Goal: Task Accomplishment & Management: Complete application form

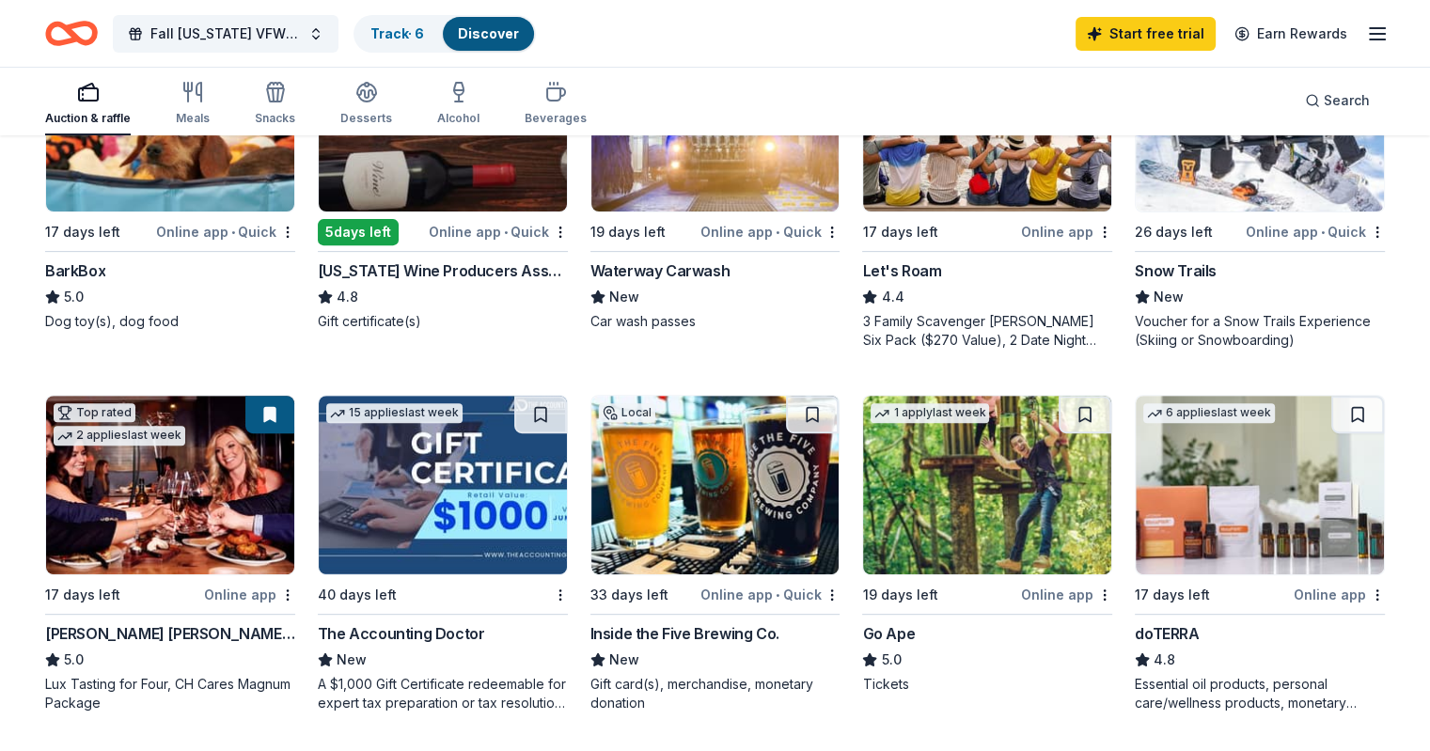
scroll to position [877, 0]
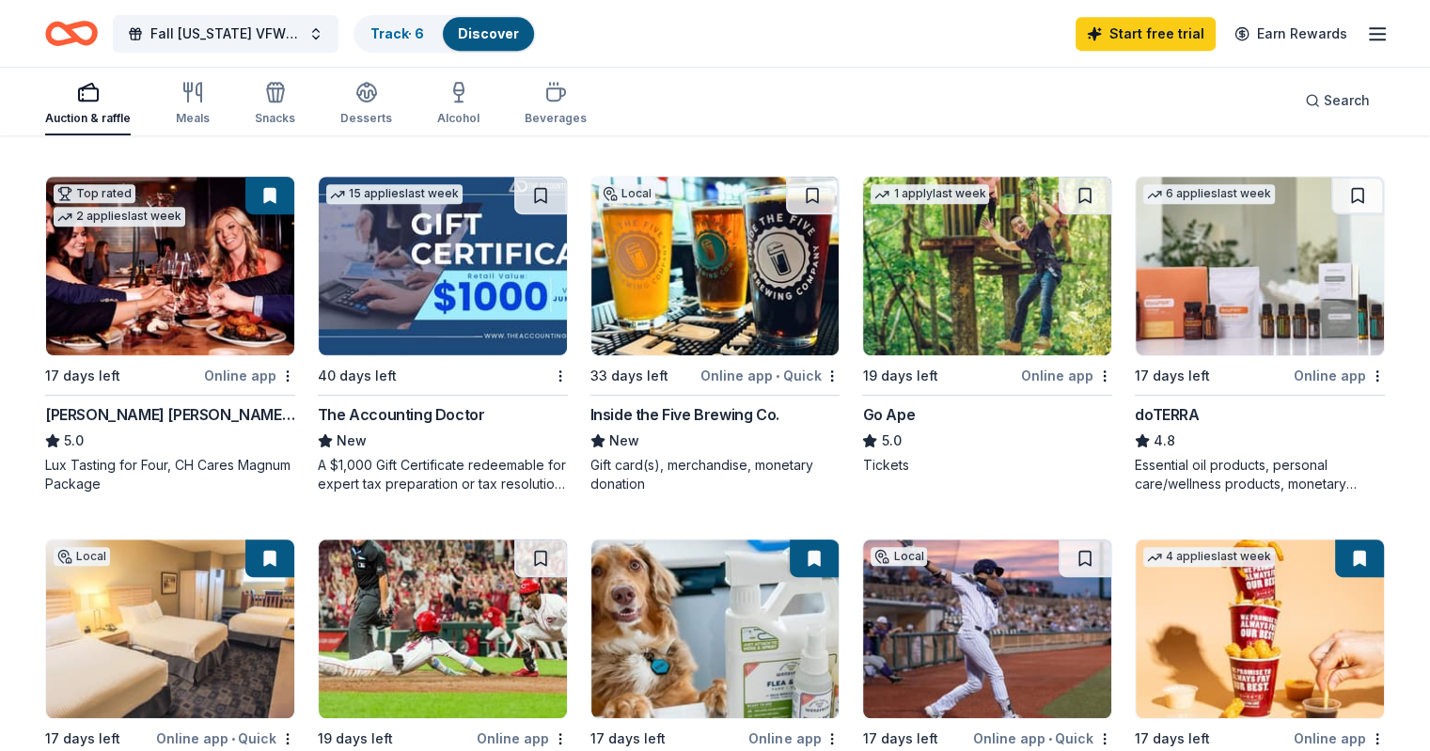
click at [1142, 405] on div "doTERRA" at bounding box center [1167, 414] width 64 height 23
click at [1294, 364] on div "Online app" at bounding box center [1339, 376] width 91 height 24
click at [1331, 188] on button at bounding box center [1357, 196] width 53 height 38
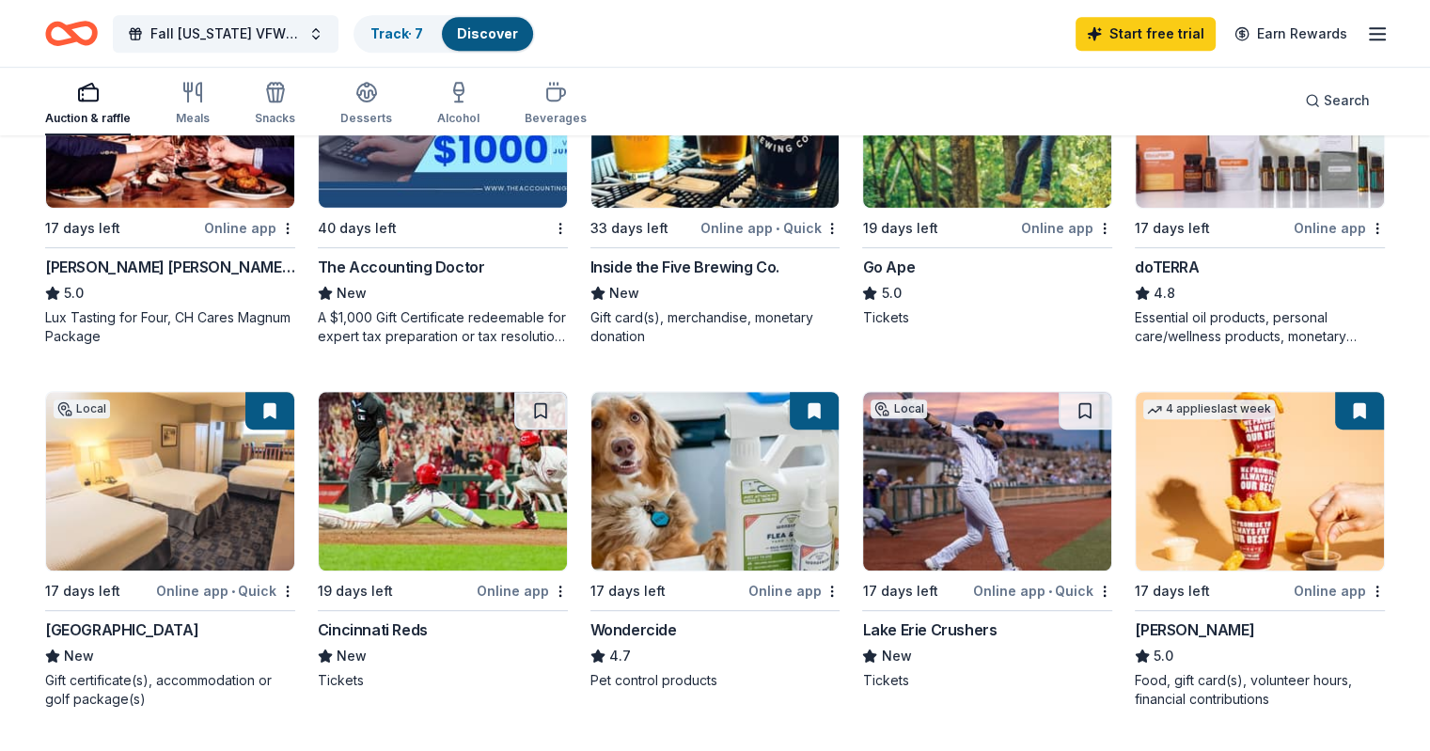
scroll to position [1065, 0]
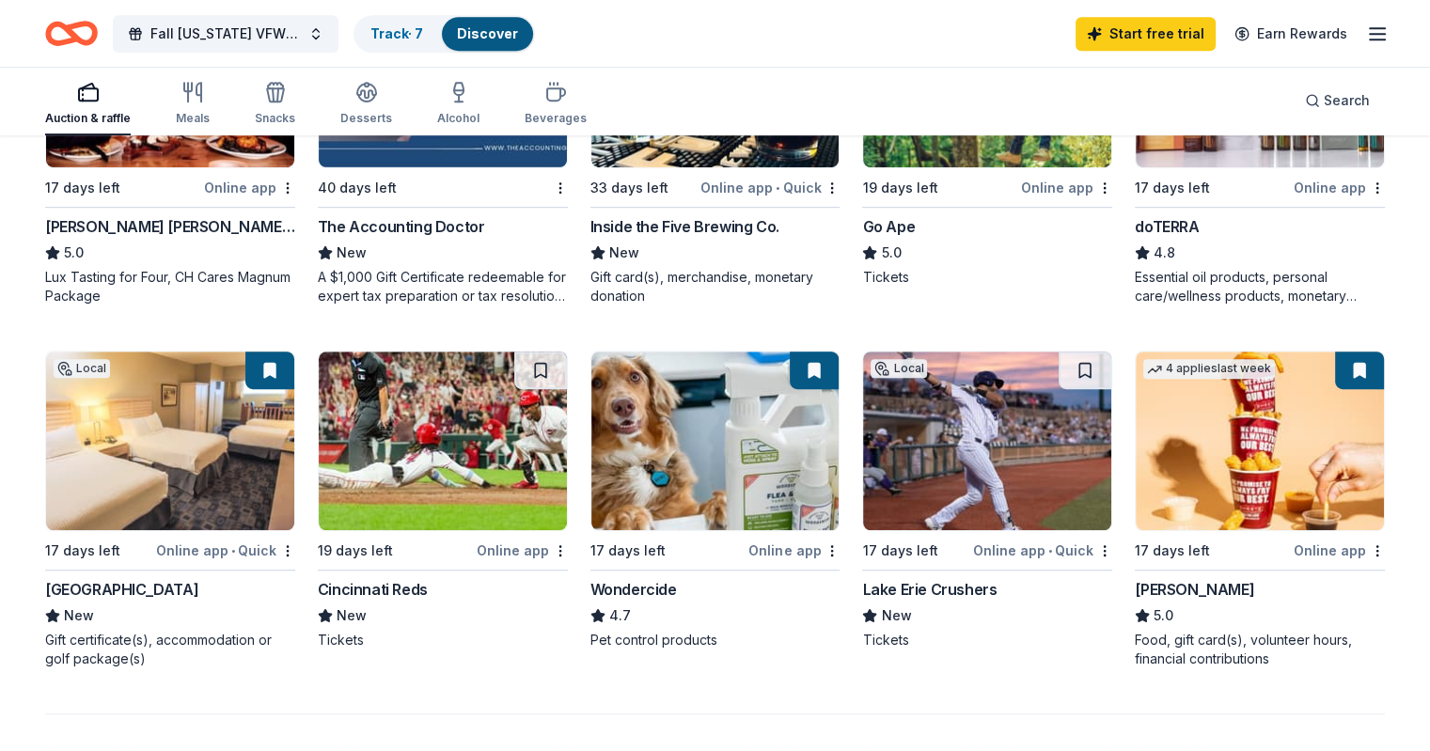
click at [793, 544] on div "Online app" at bounding box center [793, 551] width 91 height 24
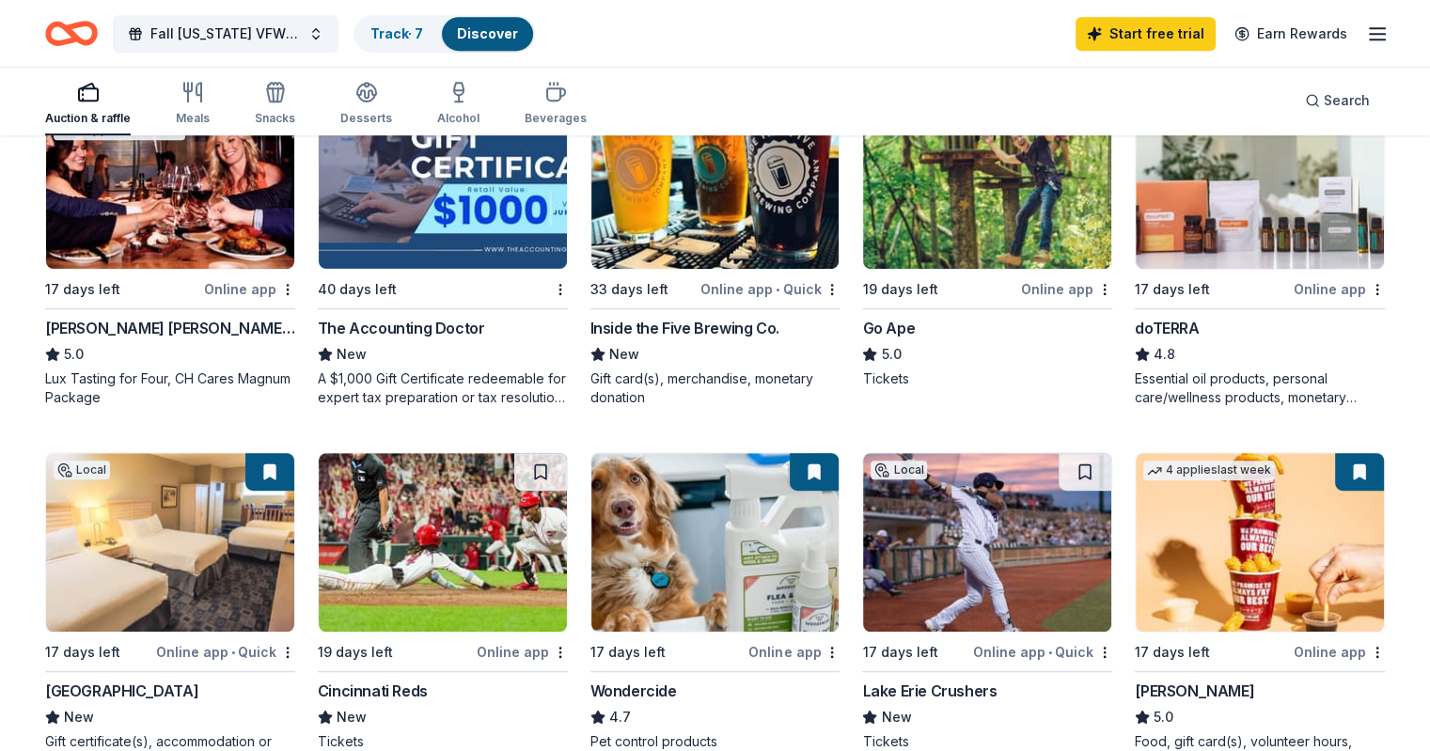
scroll to position [846, 0]
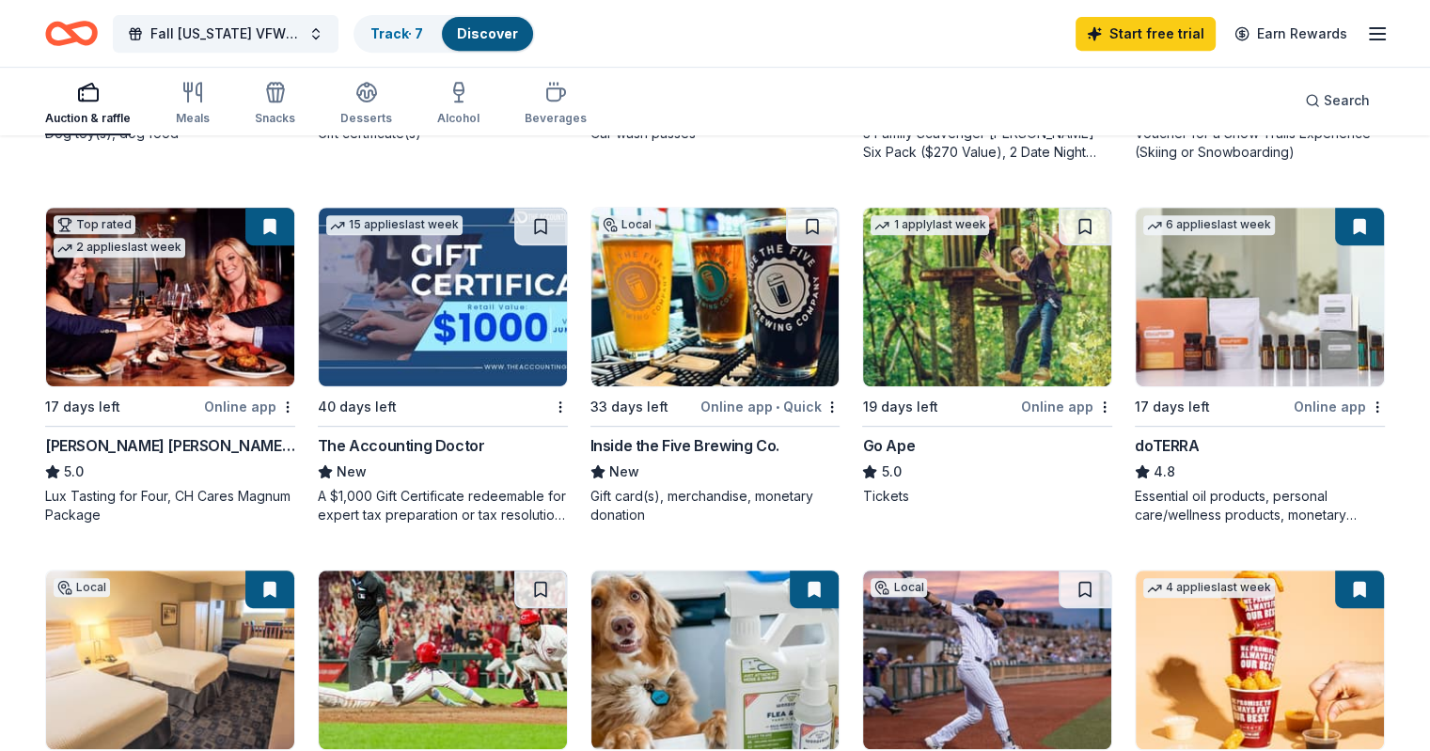
click at [669, 440] on div "Inside the Five Brewing Co." at bounding box center [684, 445] width 189 height 23
click at [430, 41] on div "Track · 7" at bounding box center [396, 34] width 83 height 34
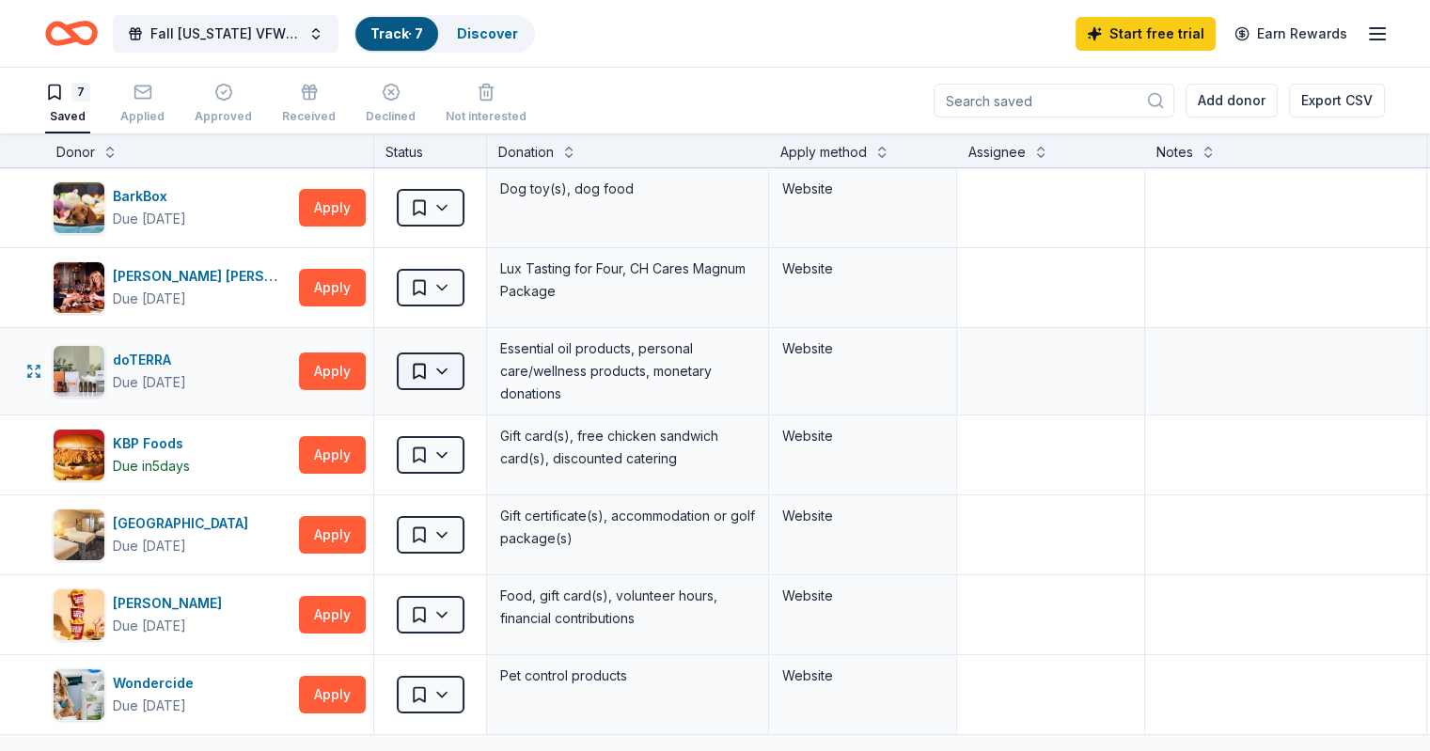
click at [483, 367] on html "Fall Ohio VFW Auxiliary District 1 Fundraiser Track · 7 Discover Start free tri…" at bounding box center [715, 375] width 1430 height 751
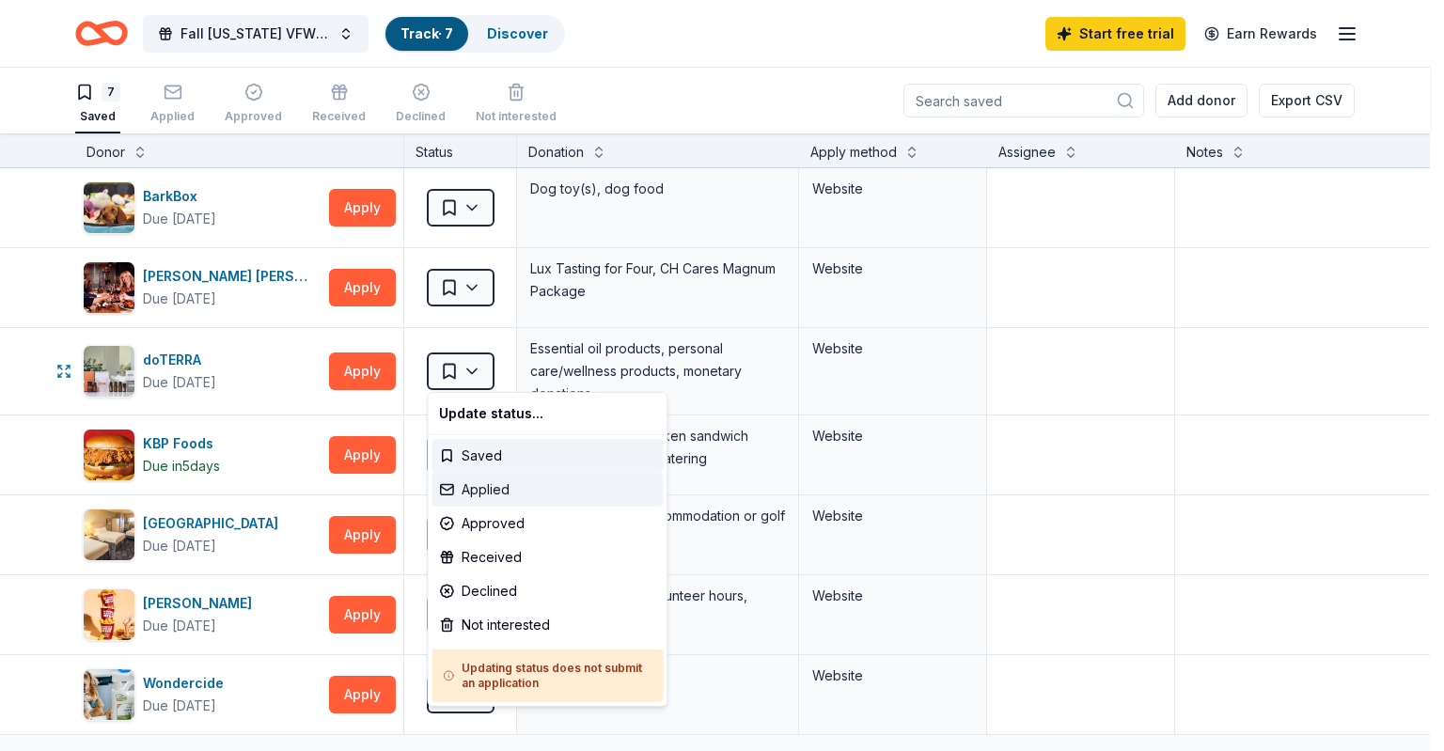
click at [478, 483] on div "Applied" at bounding box center [547, 490] width 231 height 34
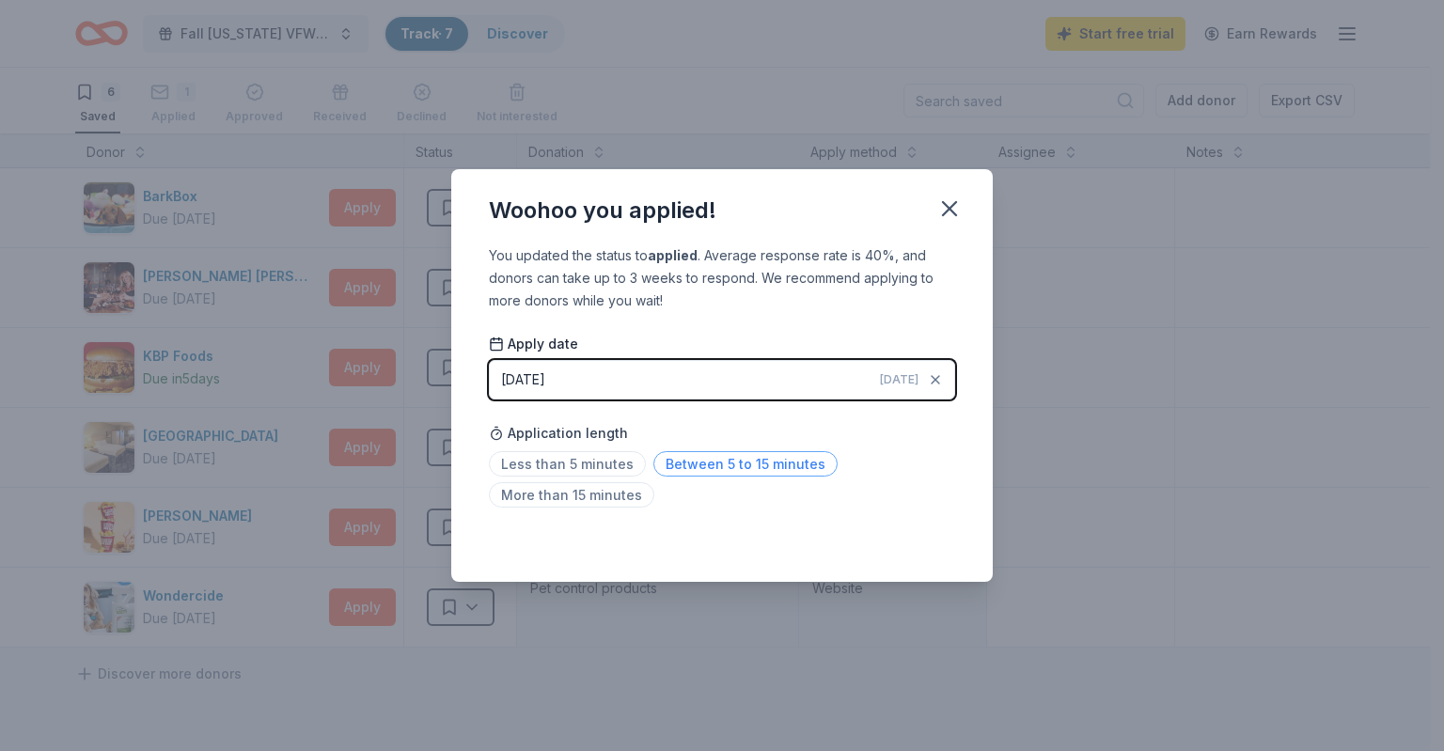
click at [687, 460] on span "Between 5 to 15 minutes" at bounding box center [745, 463] width 184 height 25
click at [956, 202] on icon "button" at bounding box center [949, 208] width 13 height 13
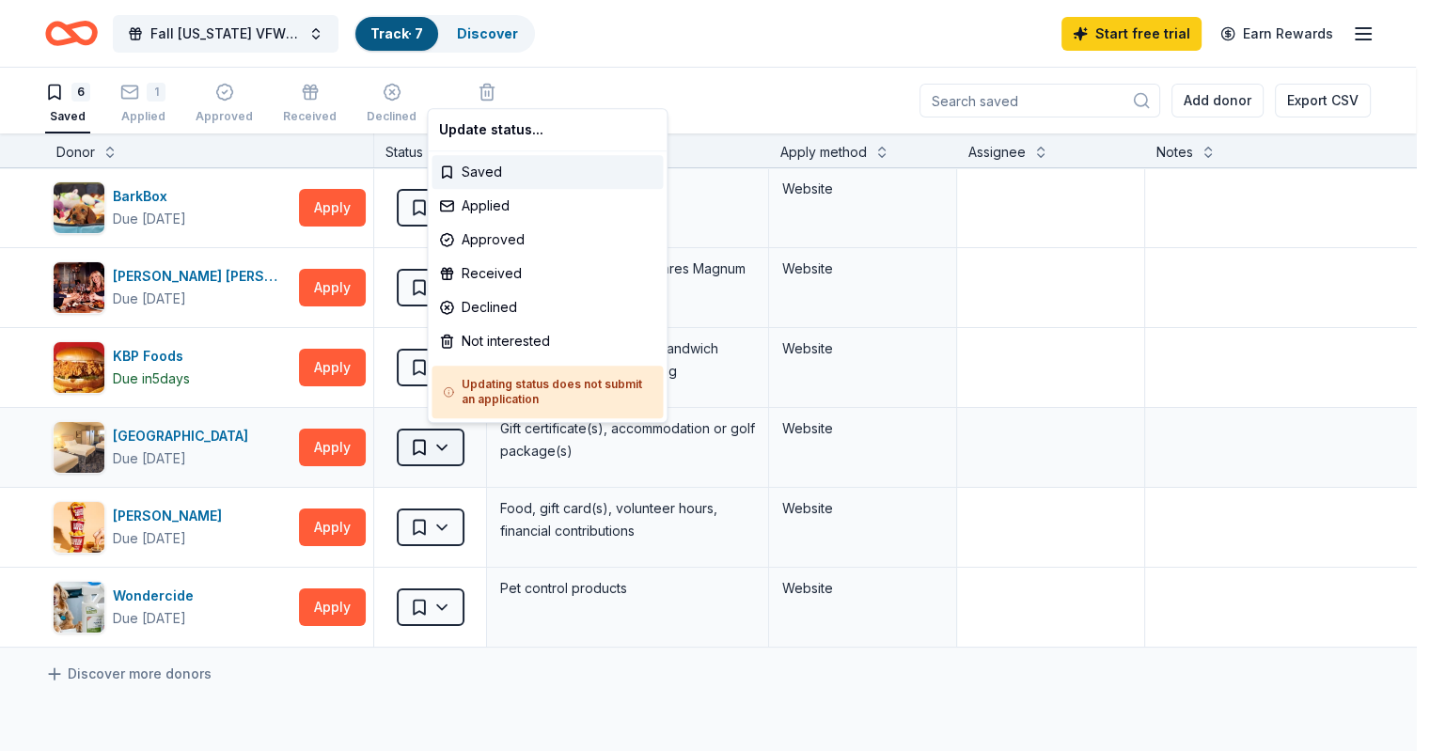
click at [443, 447] on html "Fall Ohio VFW Auxiliary District 1 Fundraiser Track · 7 Discover Start free tri…" at bounding box center [715, 375] width 1430 height 751
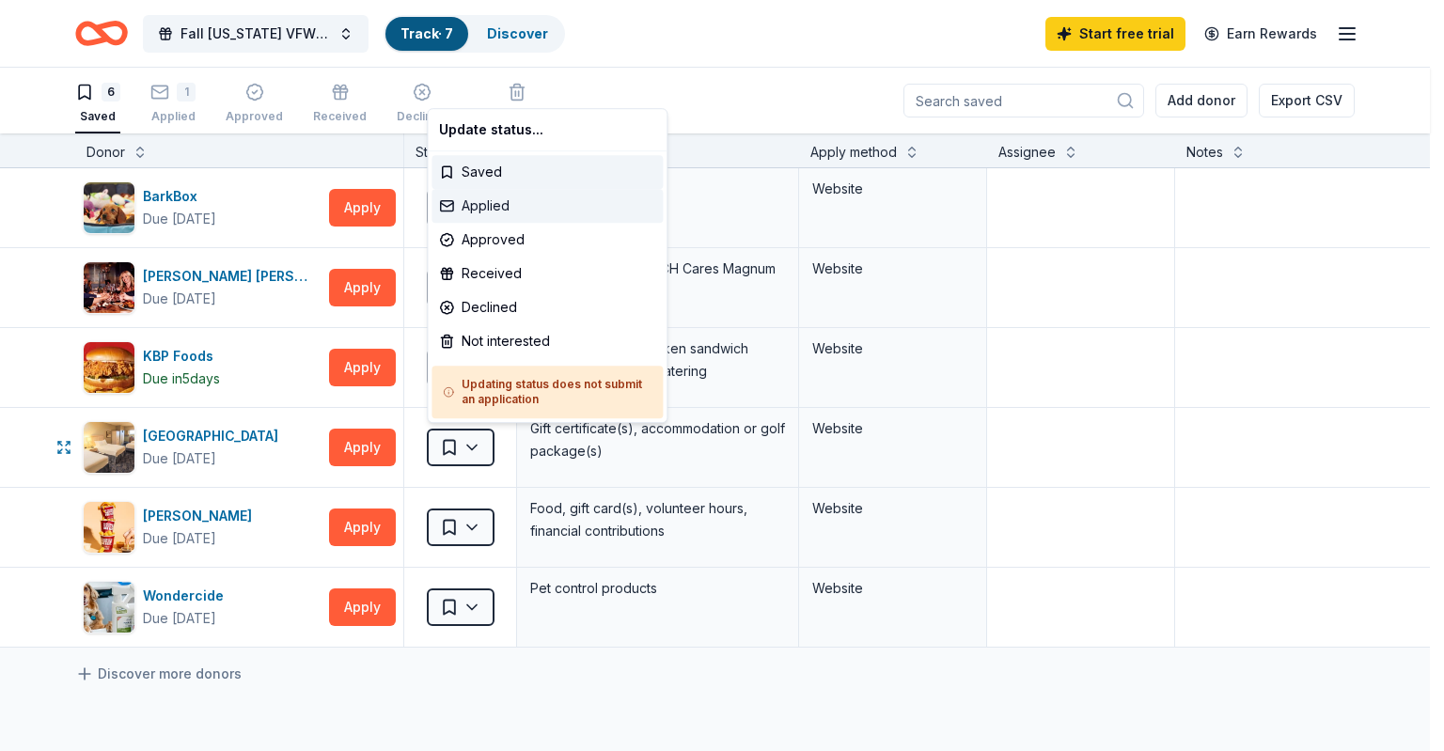
click at [493, 211] on div "Applied" at bounding box center [547, 206] width 231 height 34
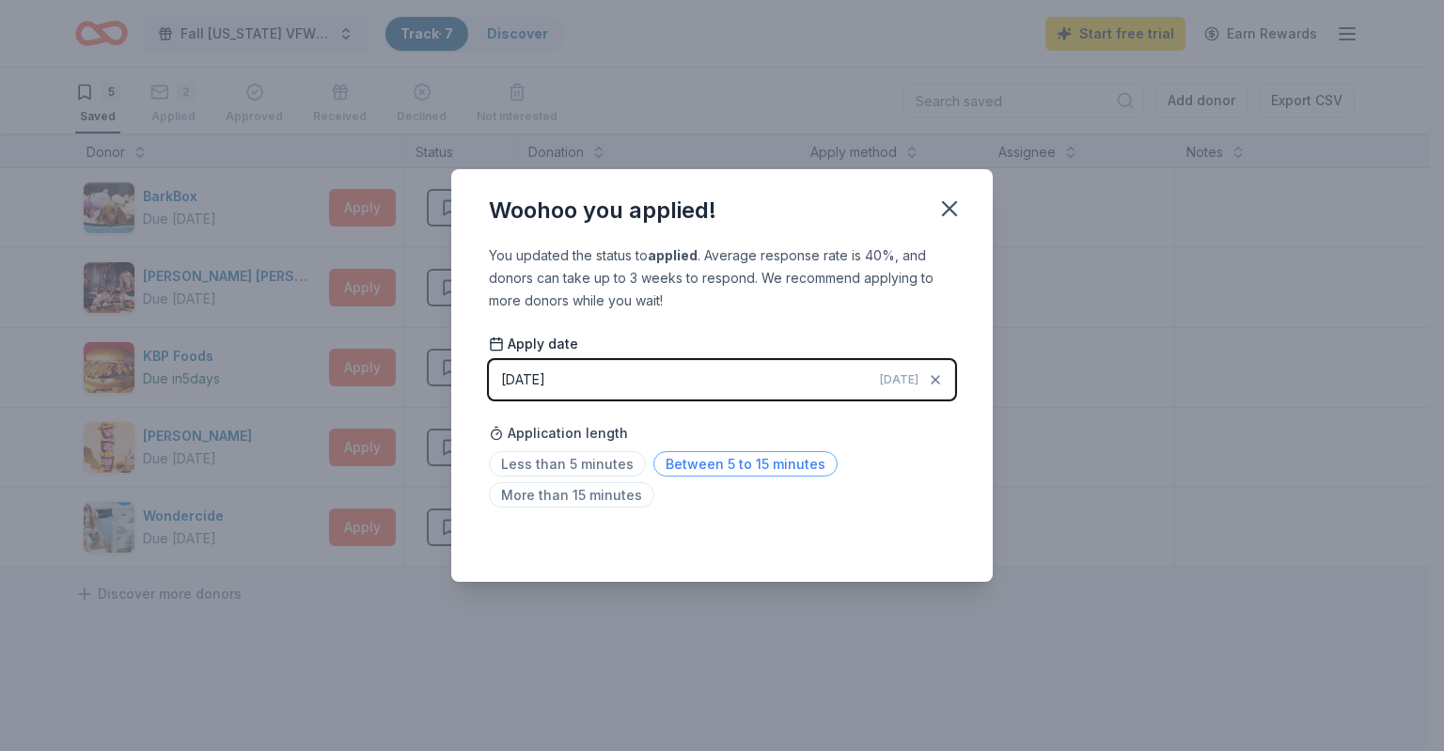
click at [741, 465] on span "Between 5 to 15 minutes" at bounding box center [745, 463] width 184 height 25
click at [942, 210] on icon "button" at bounding box center [949, 209] width 26 height 26
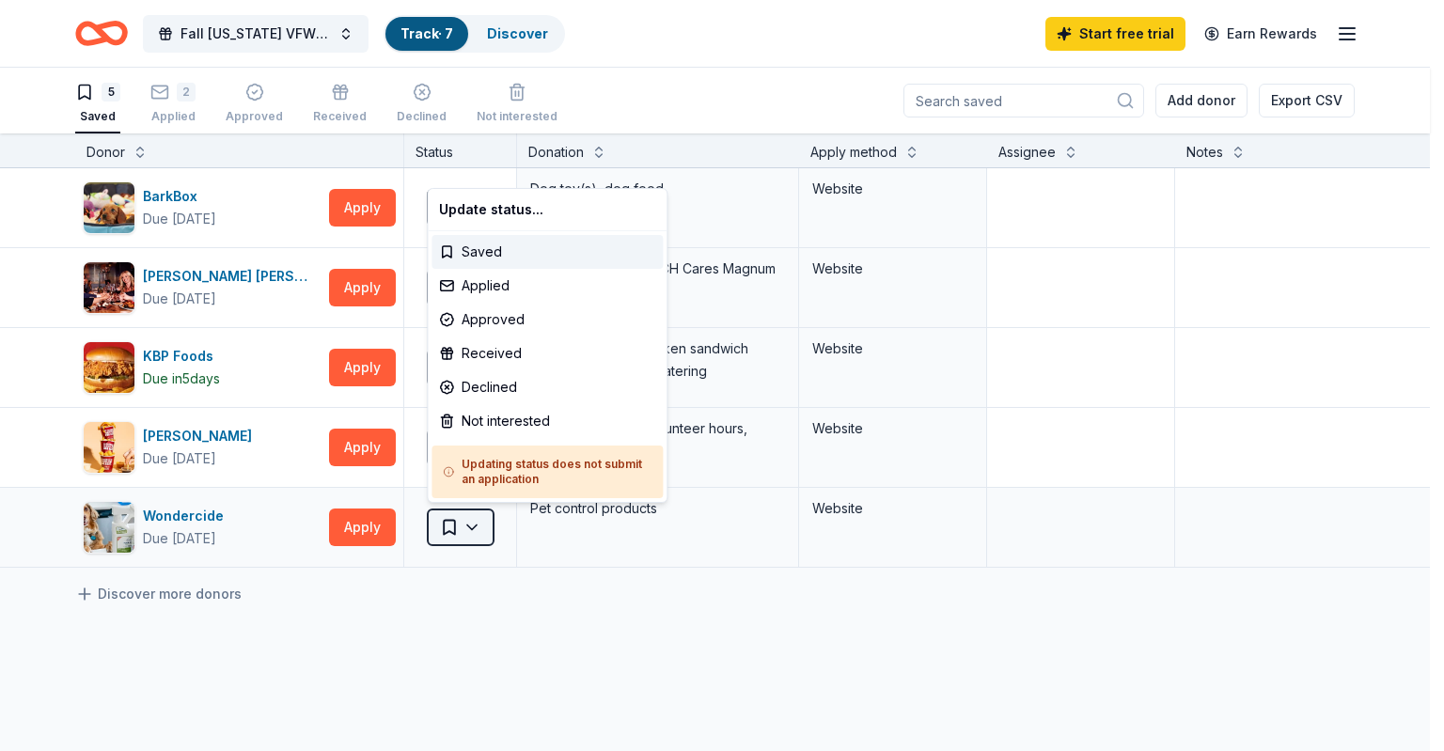
click at [475, 515] on html "Fall Ohio VFW Auxiliary District 1 Fundraiser Track · 7 Discover Start free tri…" at bounding box center [722, 375] width 1444 height 751
click at [500, 287] on div "Applied" at bounding box center [547, 286] width 231 height 34
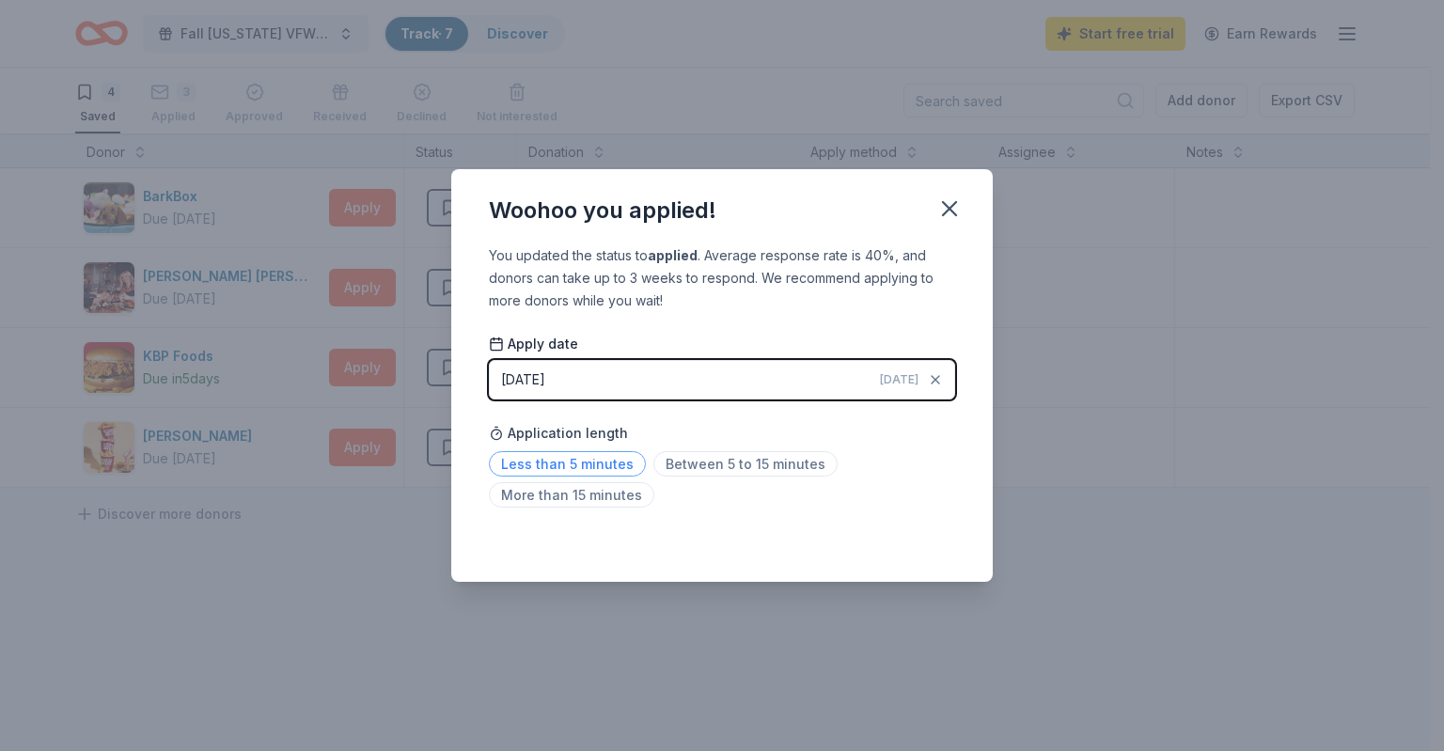
click at [605, 462] on span "Less than 5 minutes" at bounding box center [567, 463] width 157 height 25
click at [952, 209] on icon "button" at bounding box center [949, 209] width 26 height 26
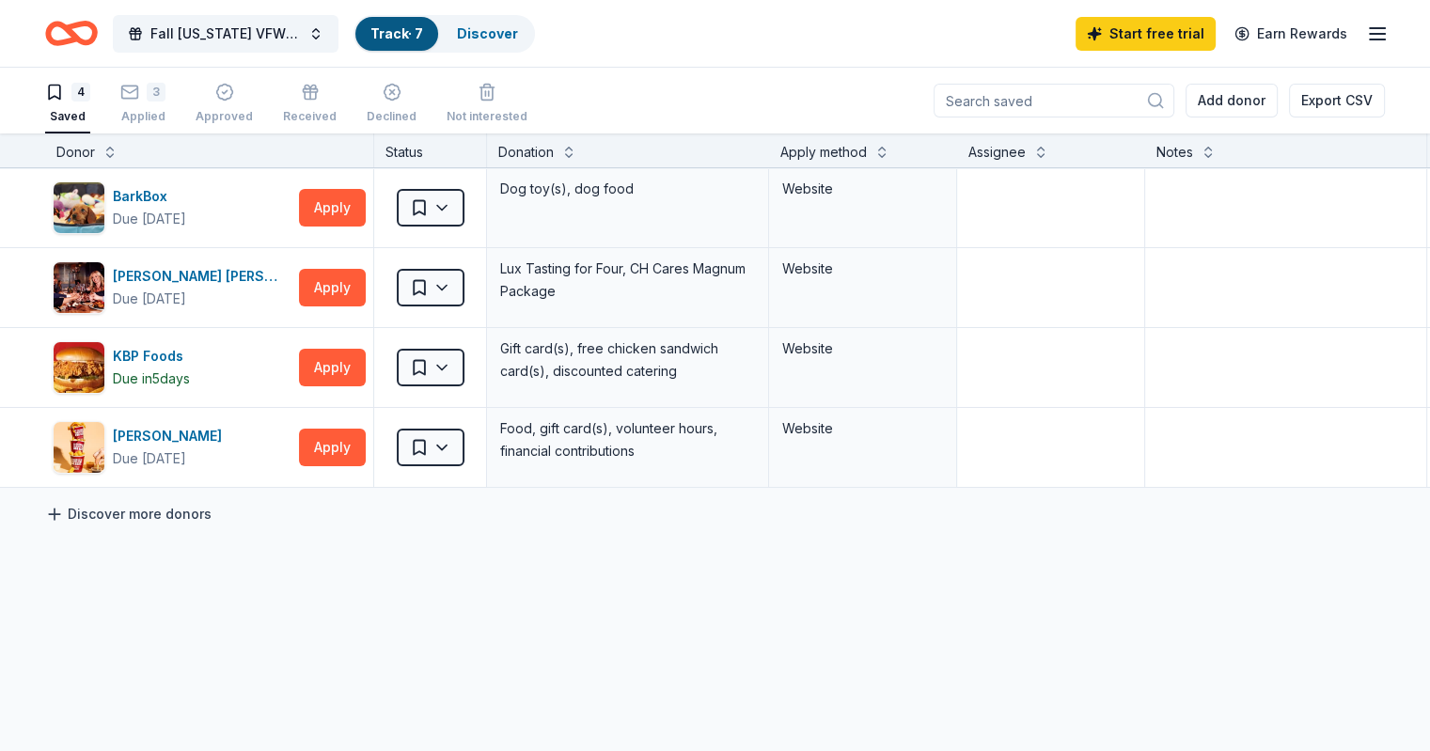
click at [60, 514] on icon at bounding box center [54, 514] width 11 height 0
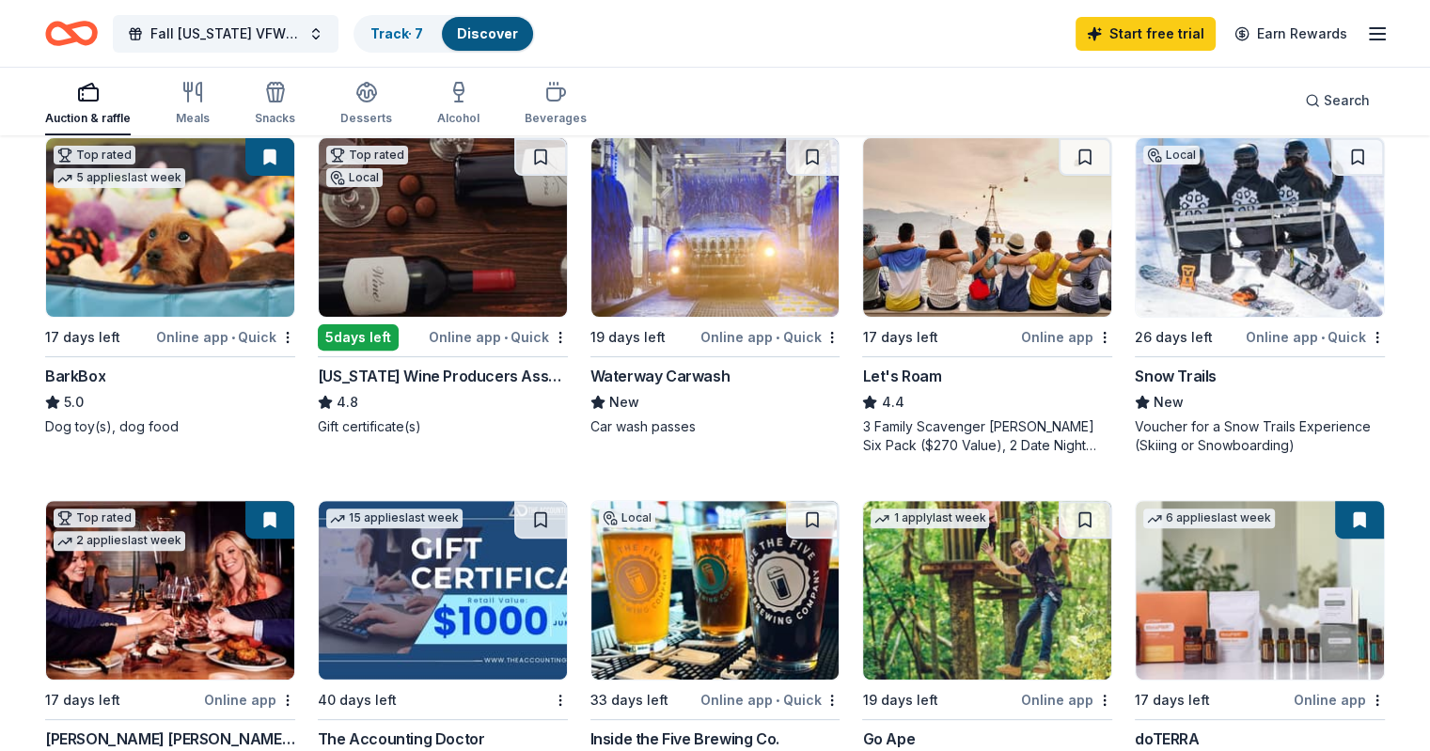
scroll to position [438, 0]
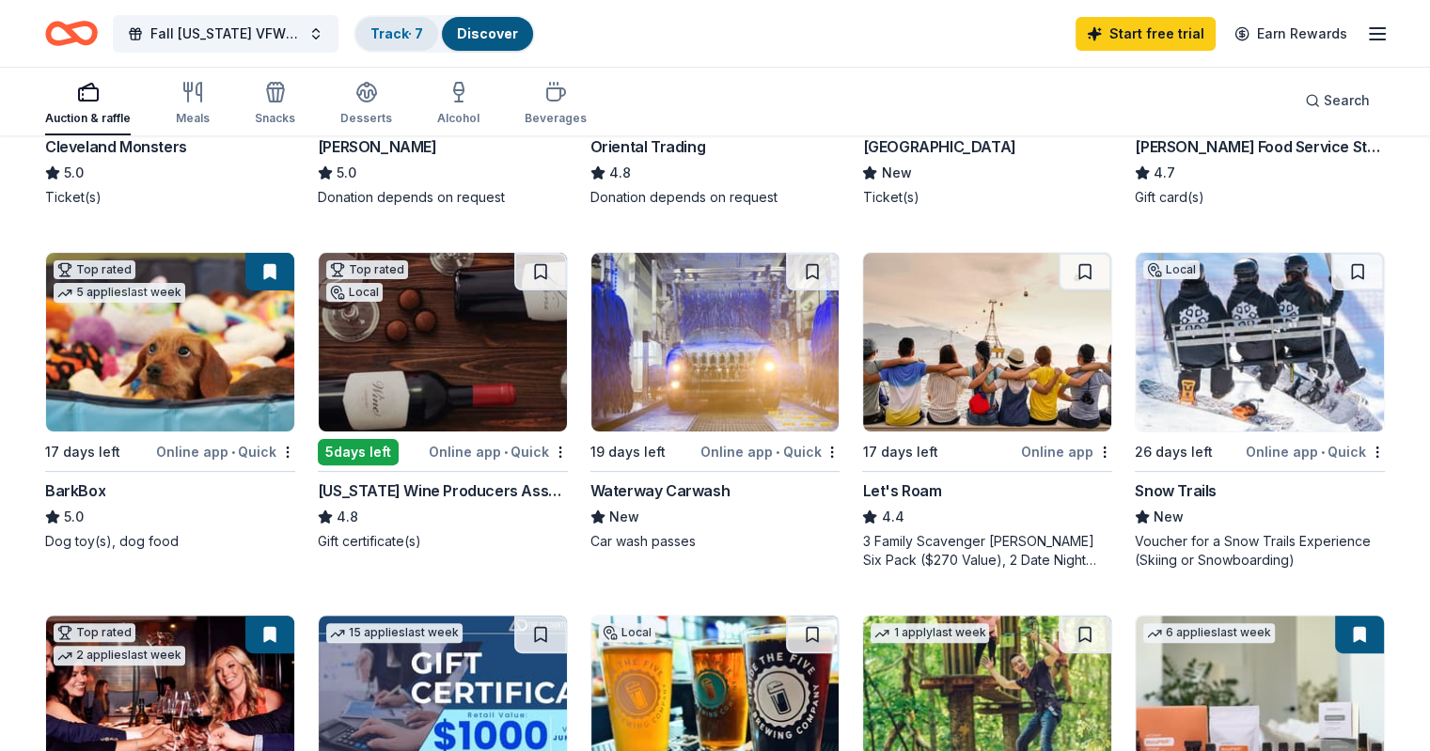
click at [423, 34] on link "Track · 7" at bounding box center [396, 33] width 53 height 16
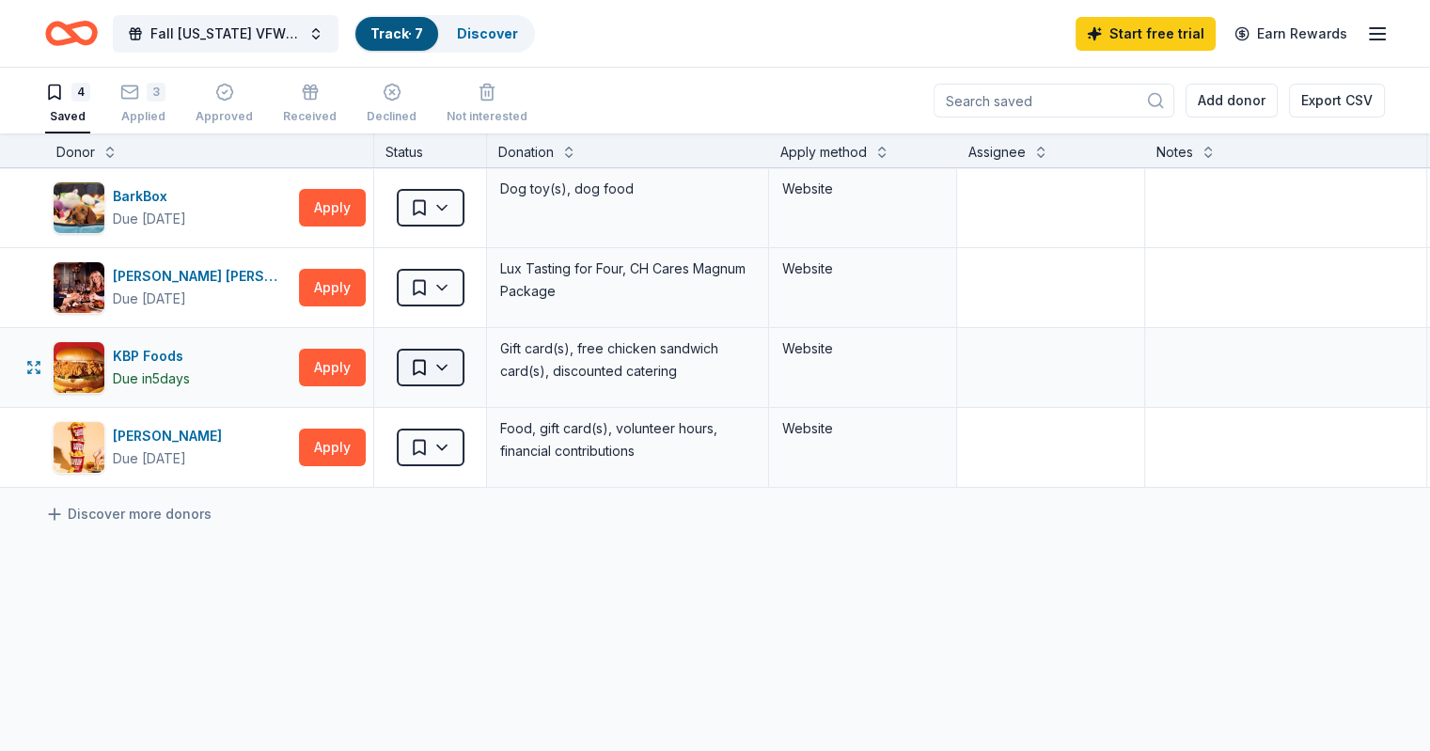
click at [484, 367] on html "Fall Ohio VFW Auxiliary District 1 Fundraiser Track · 7 Discover Start free tri…" at bounding box center [715, 375] width 1430 height 751
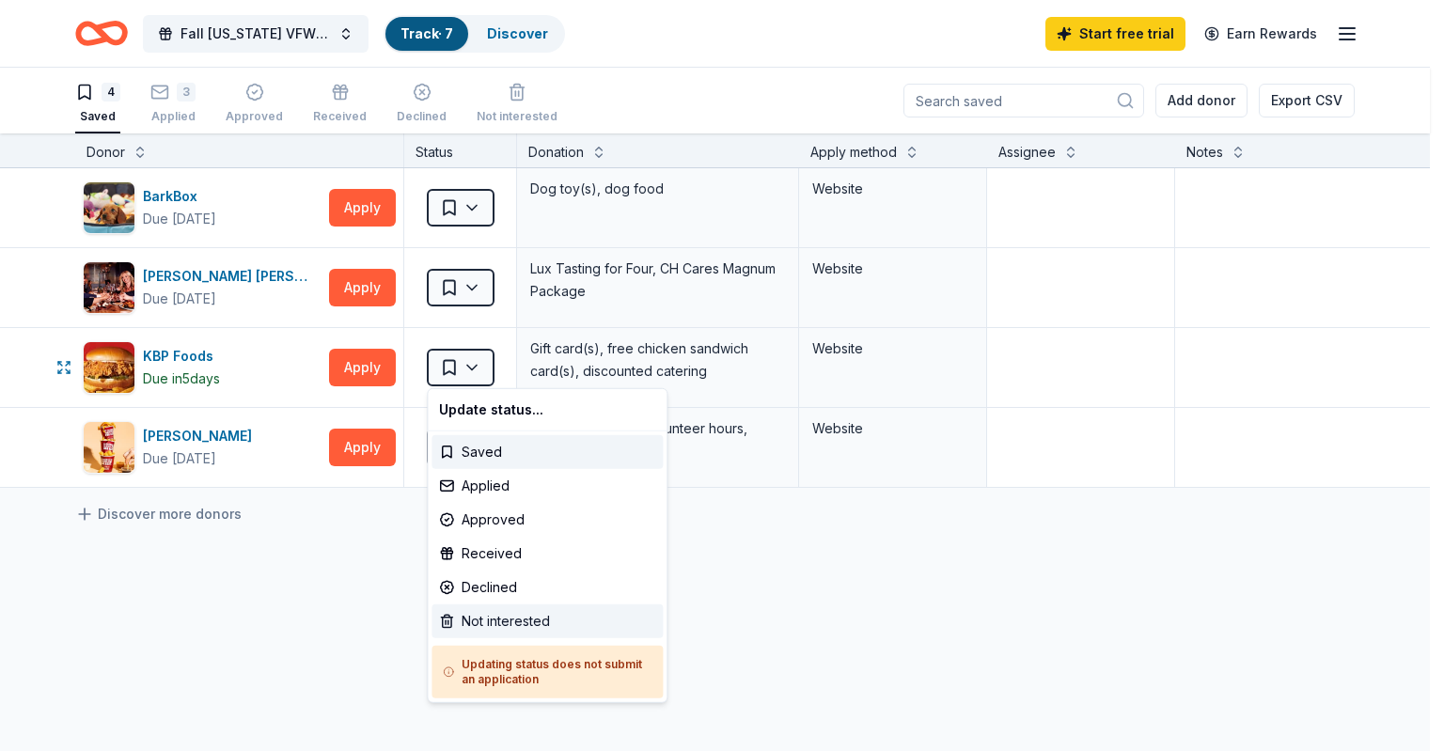
click at [480, 623] on div "Not interested" at bounding box center [547, 622] width 231 height 34
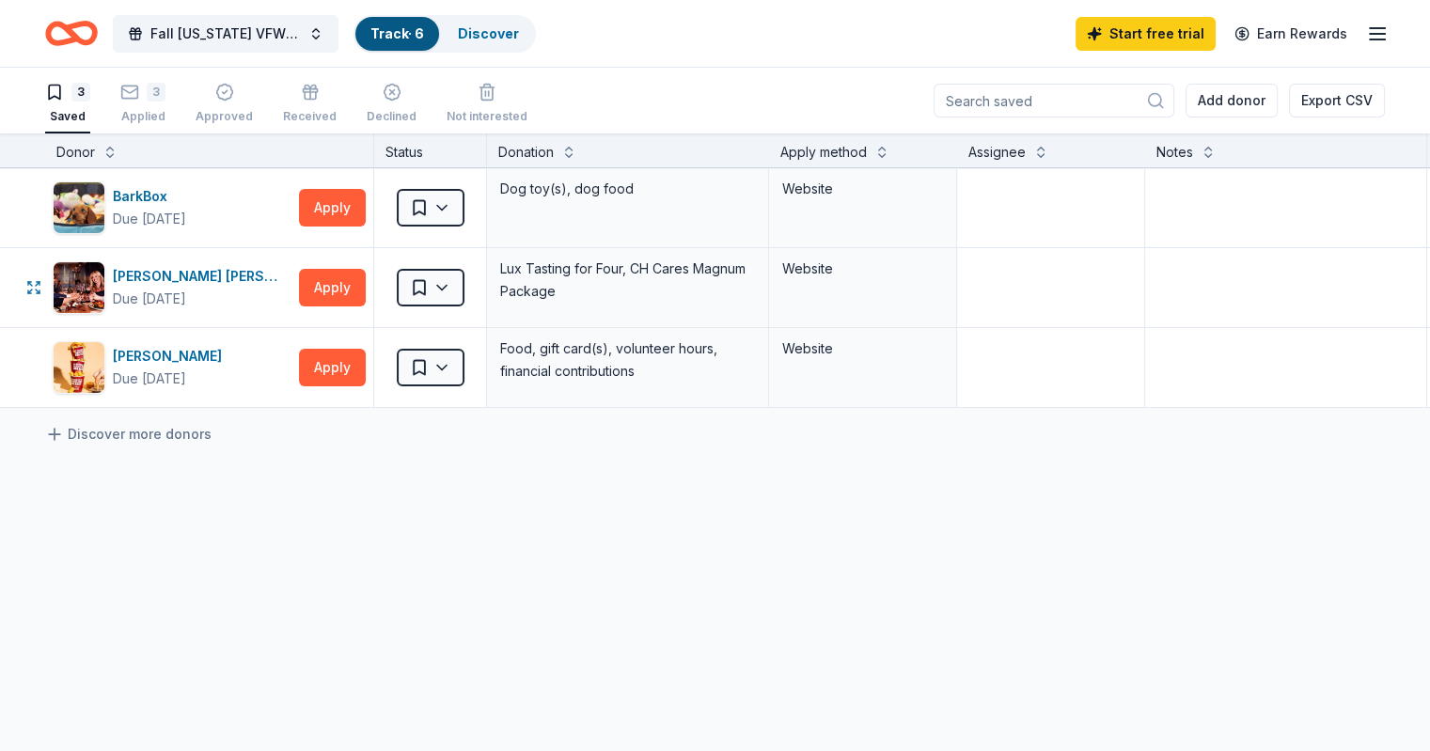
click at [475, 281] on html "Fall Ohio VFW Auxiliary District 1 Fundraiser Track · 6 Discover Start free tri…" at bounding box center [715, 375] width 1430 height 751
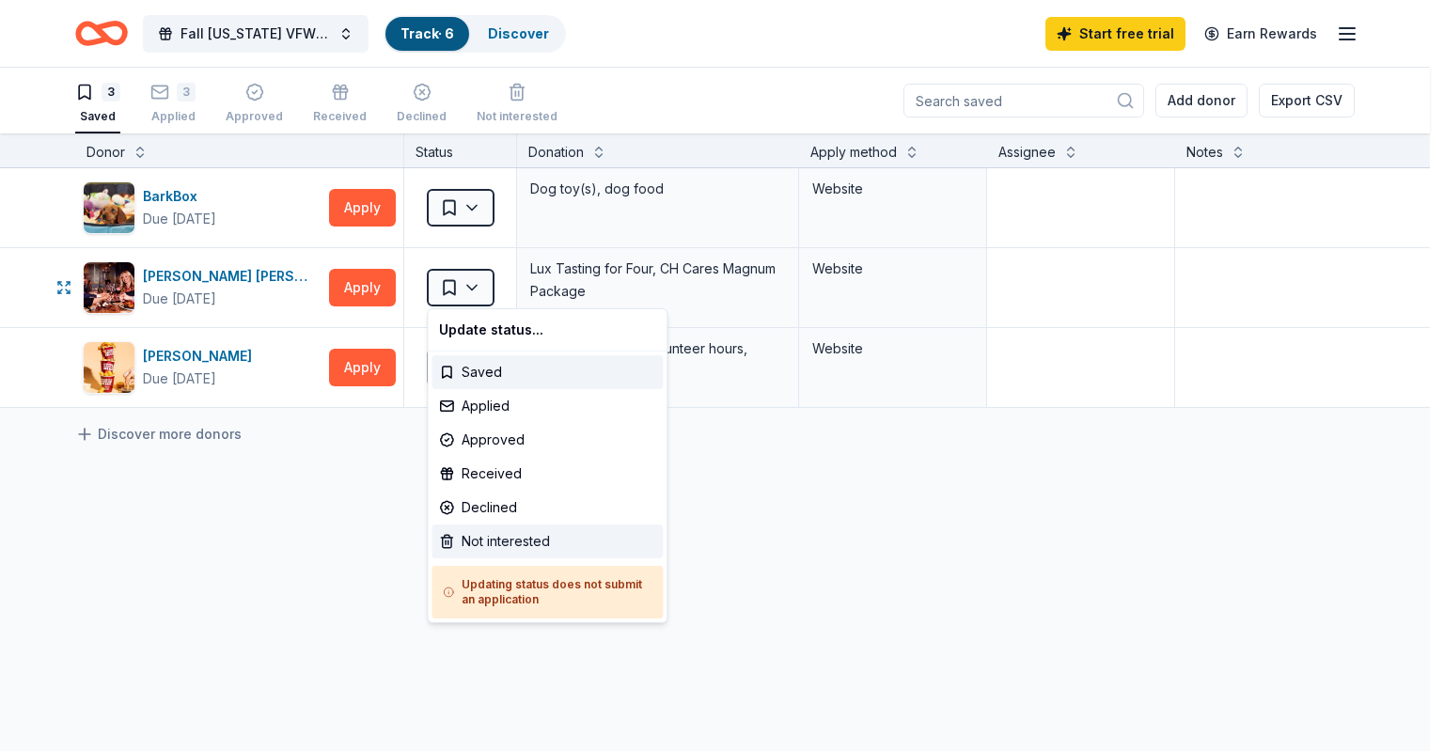
click at [492, 537] on div "Not interested" at bounding box center [547, 542] width 231 height 34
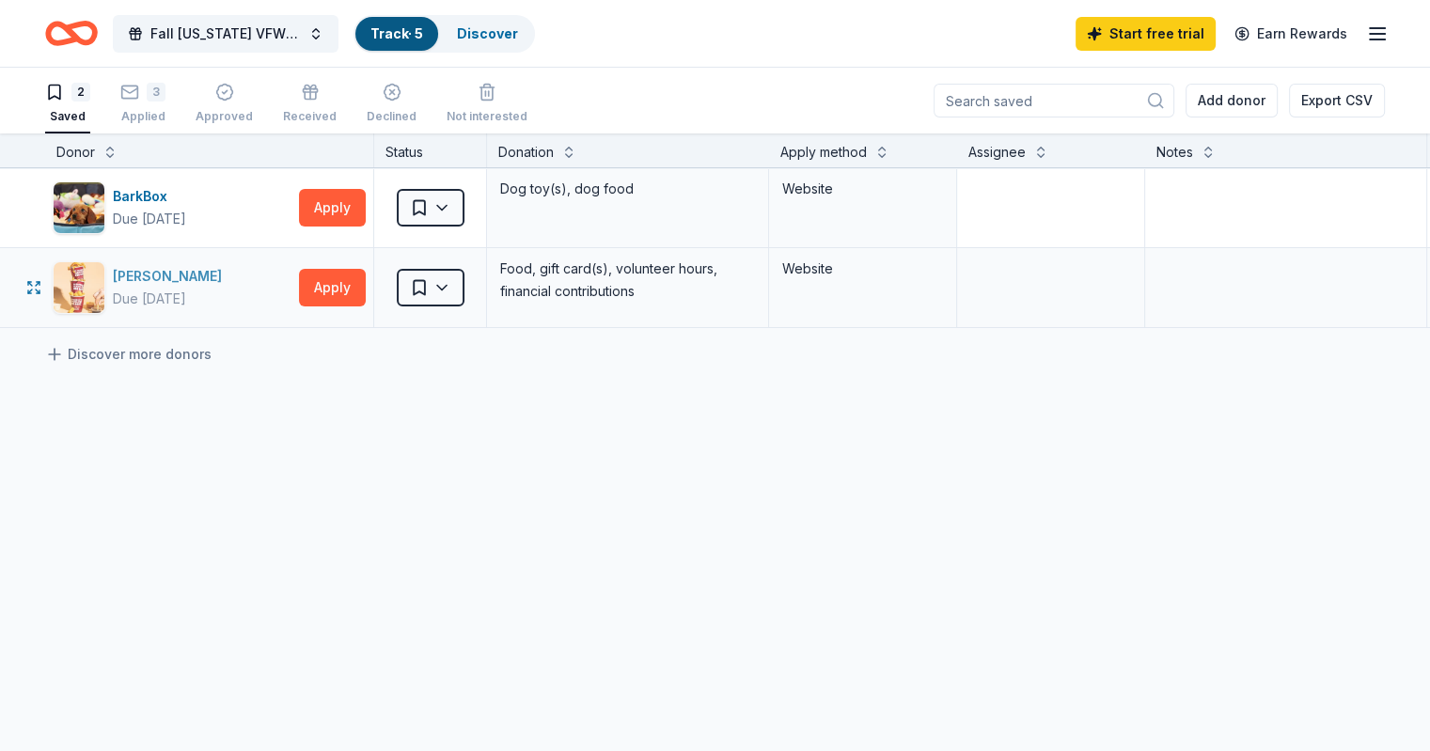
click at [157, 269] on div "[PERSON_NAME]" at bounding box center [171, 276] width 117 height 23
click at [478, 275] on html "Fall Ohio VFW Auxiliary District 1 Fundraiser Track · 5 Discover Start free tri…" at bounding box center [715, 375] width 1430 height 751
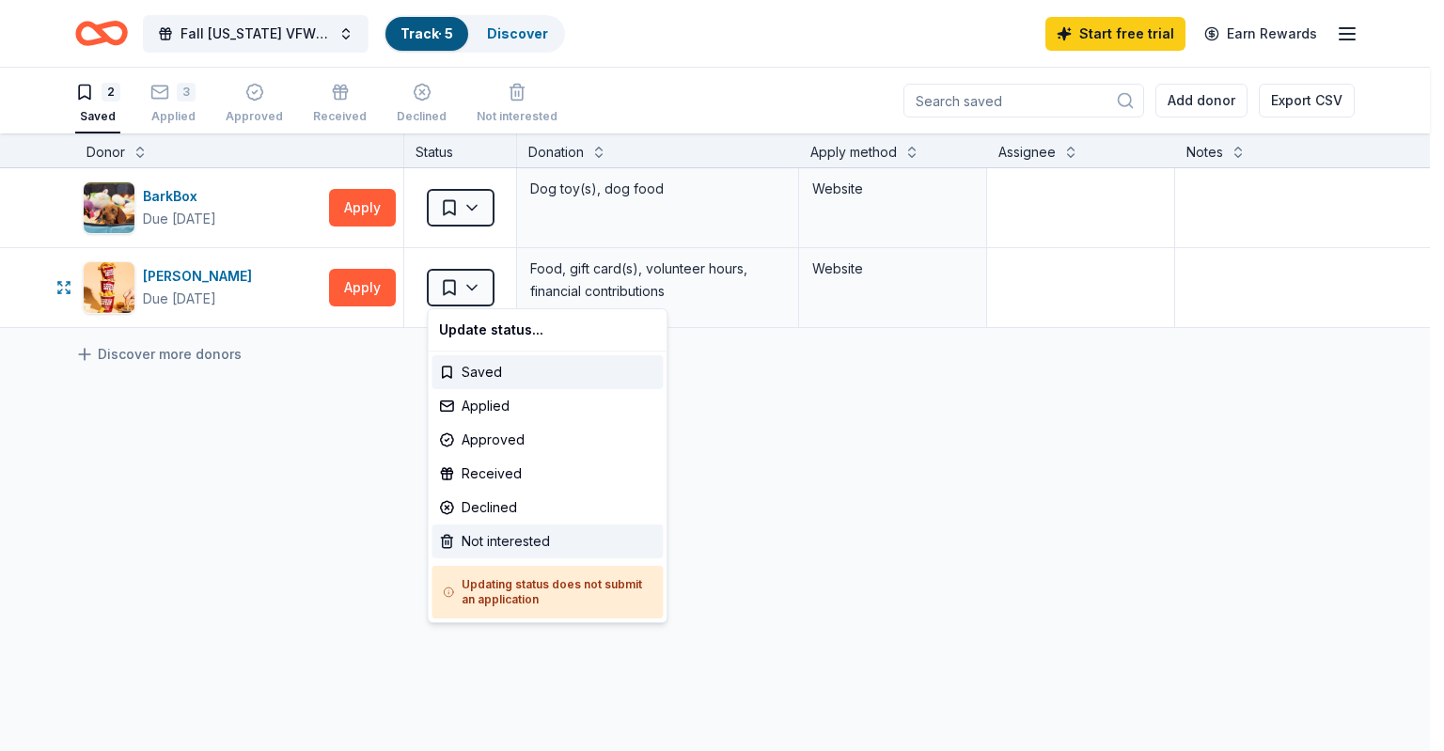
click at [463, 547] on div "Not interested" at bounding box center [547, 542] width 231 height 34
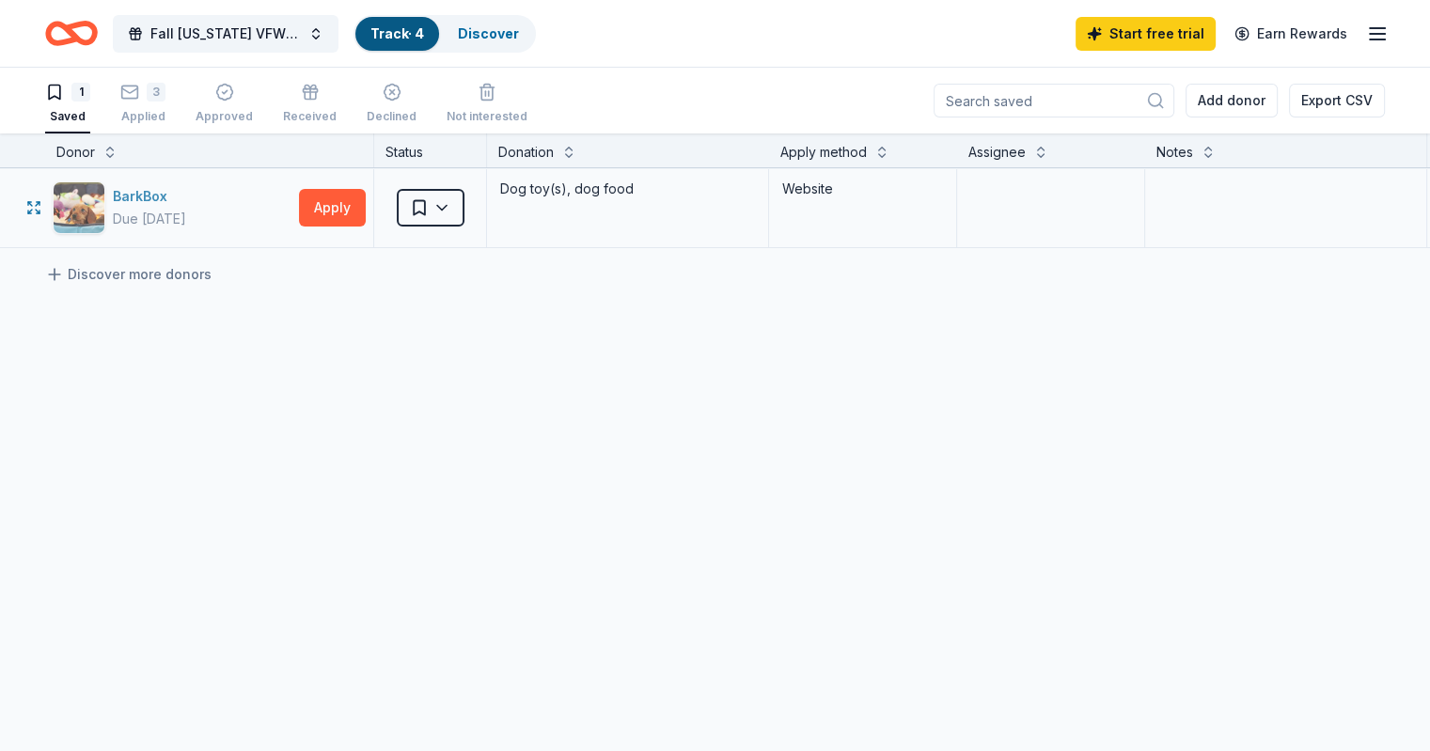
click at [158, 192] on div "BarkBox" at bounding box center [149, 196] width 73 height 23
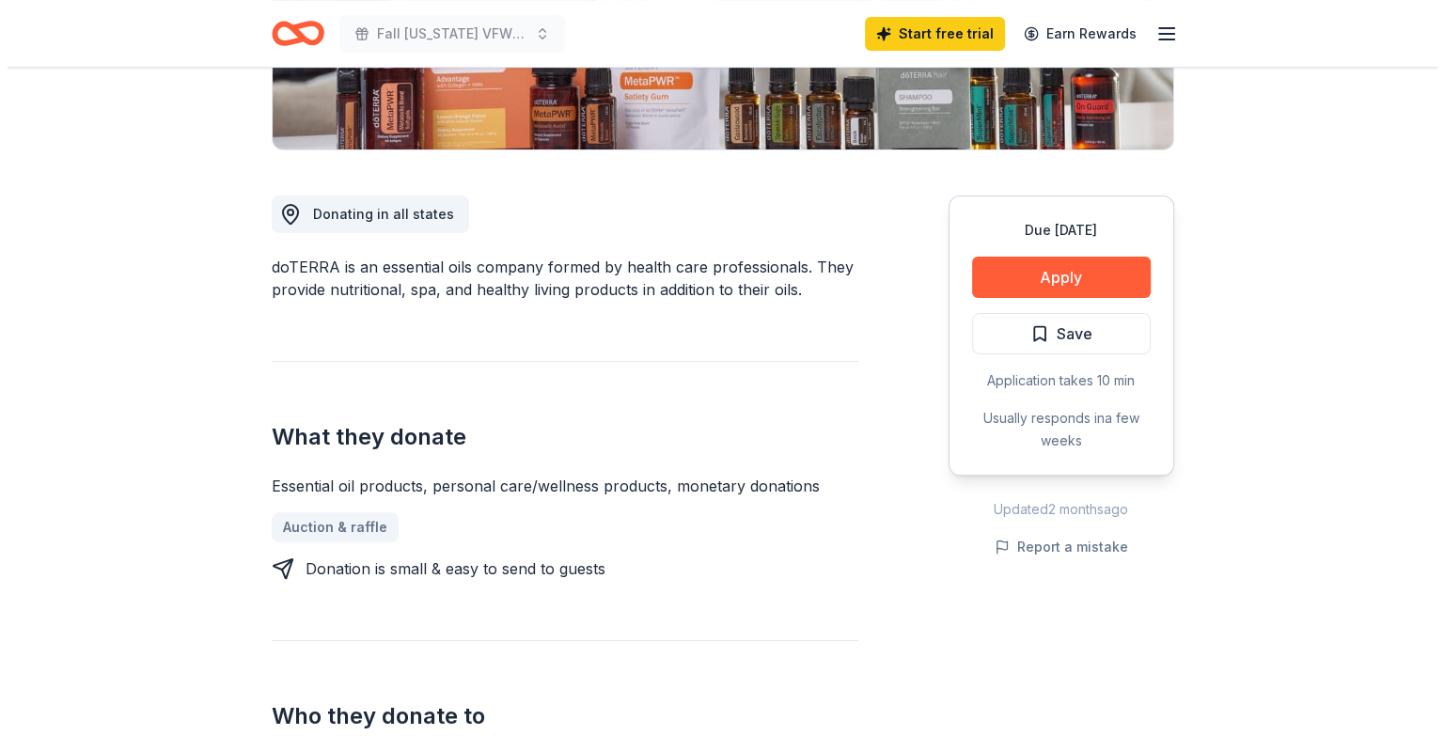
scroll to position [407, 0]
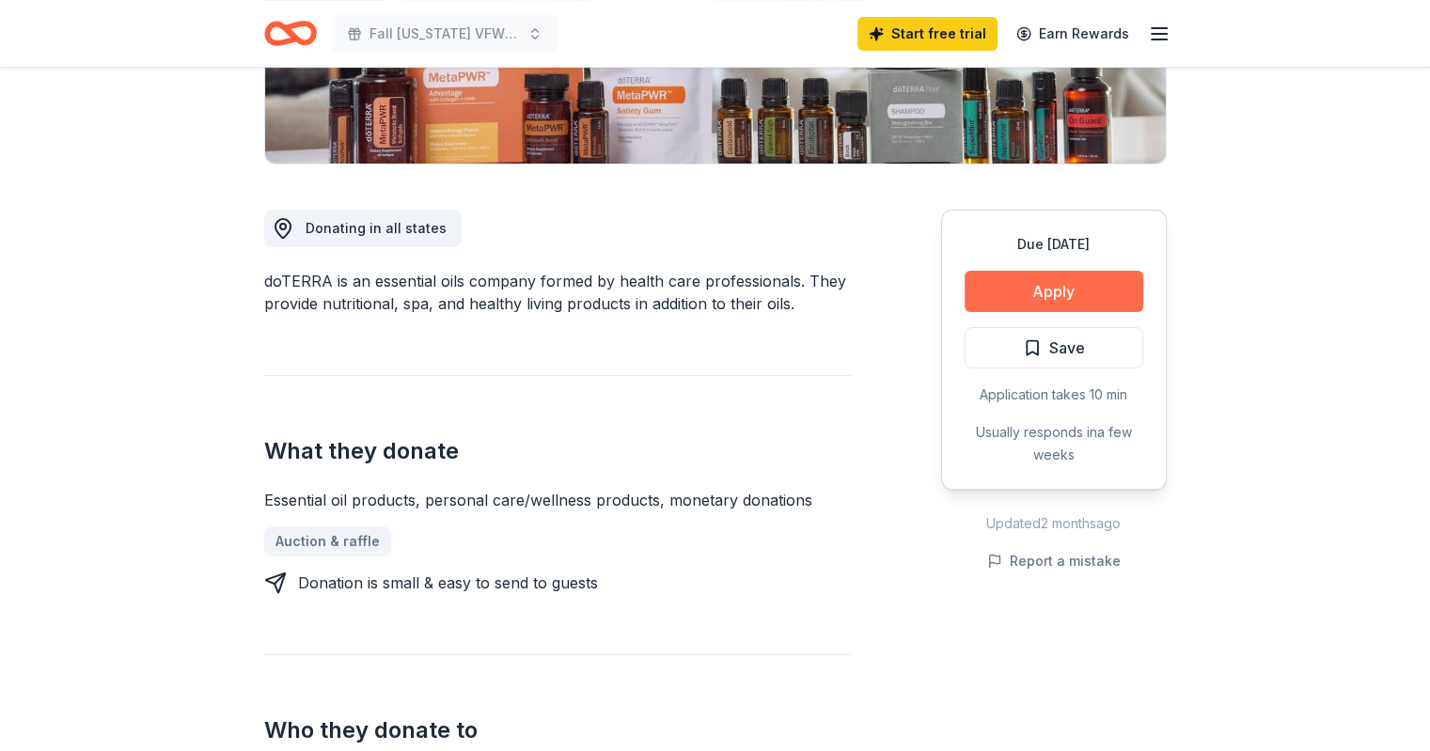
click at [1065, 295] on button "Apply" at bounding box center [1054, 291] width 179 height 41
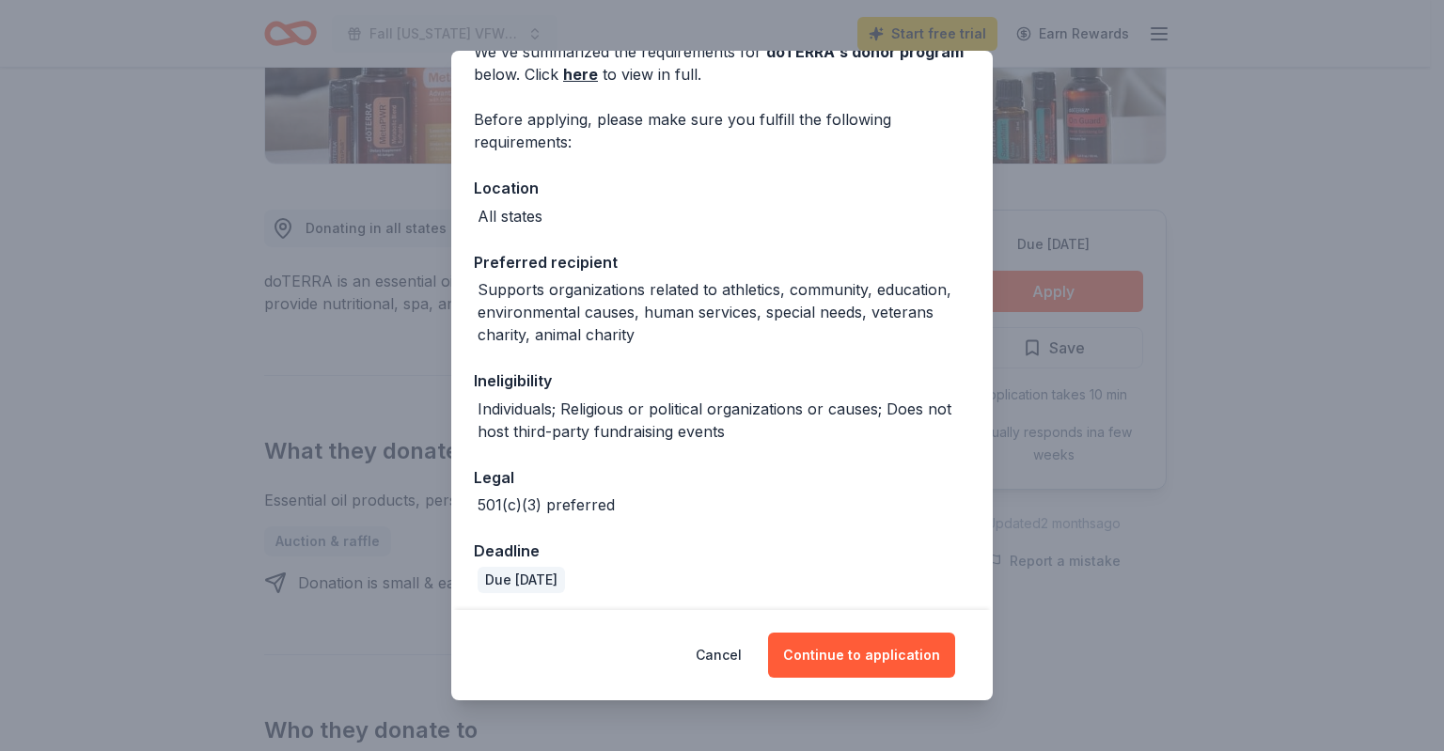
scroll to position [107, 0]
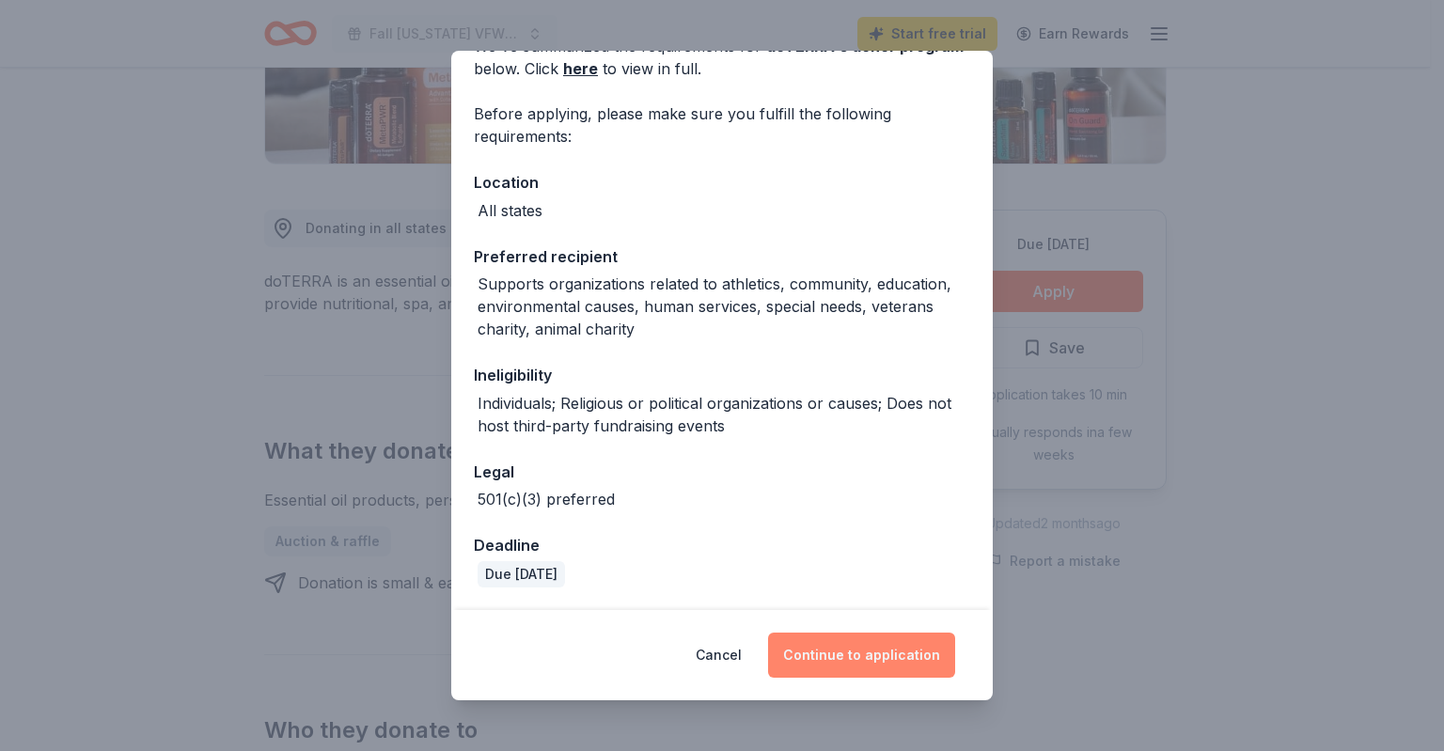
click at [825, 660] on button "Continue to application" at bounding box center [861, 655] width 187 height 45
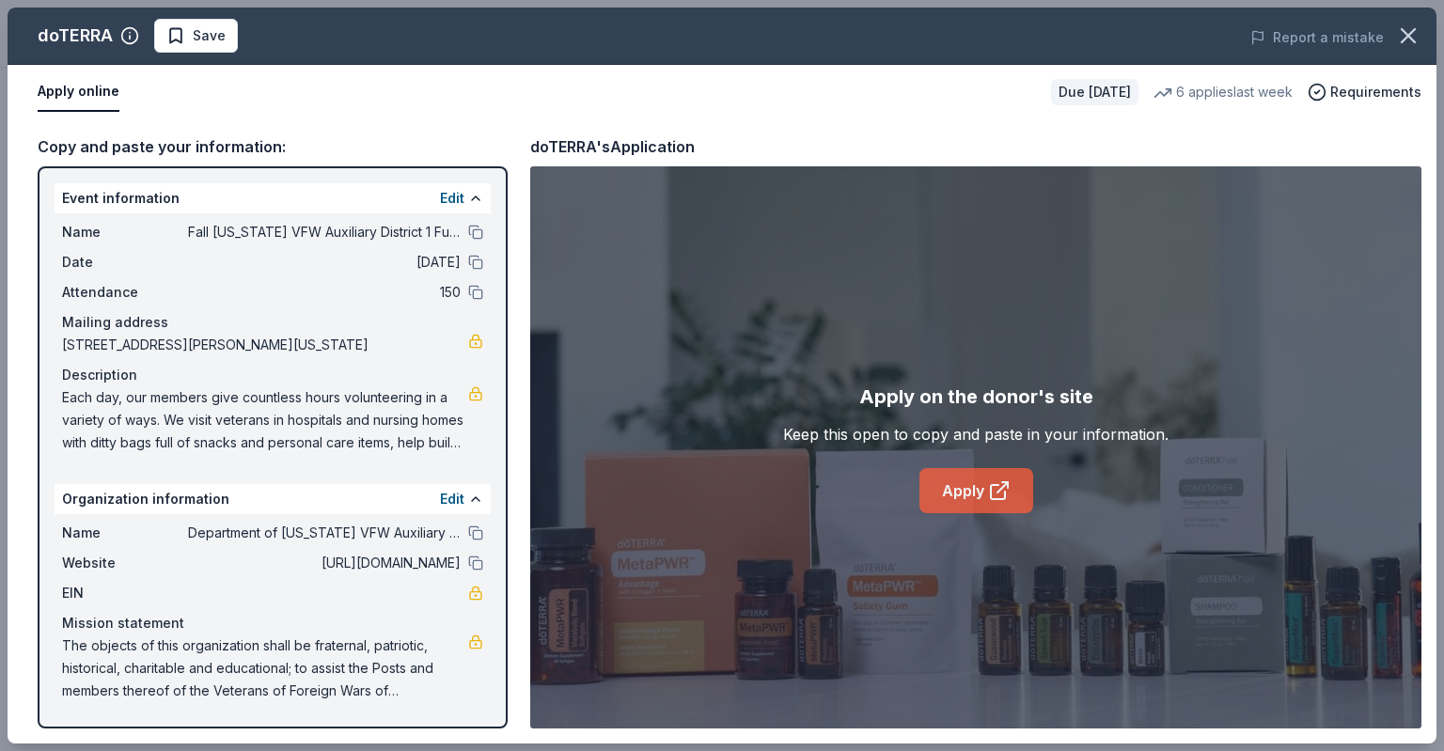
click at [994, 497] on icon at bounding box center [999, 491] width 23 height 23
click at [965, 492] on link "Apply" at bounding box center [977, 490] width 114 height 45
click at [241, 225] on span "Fall [US_STATE] VFW Auxiliary District 1 Fundraiser" at bounding box center [324, 232] width 273 height 23
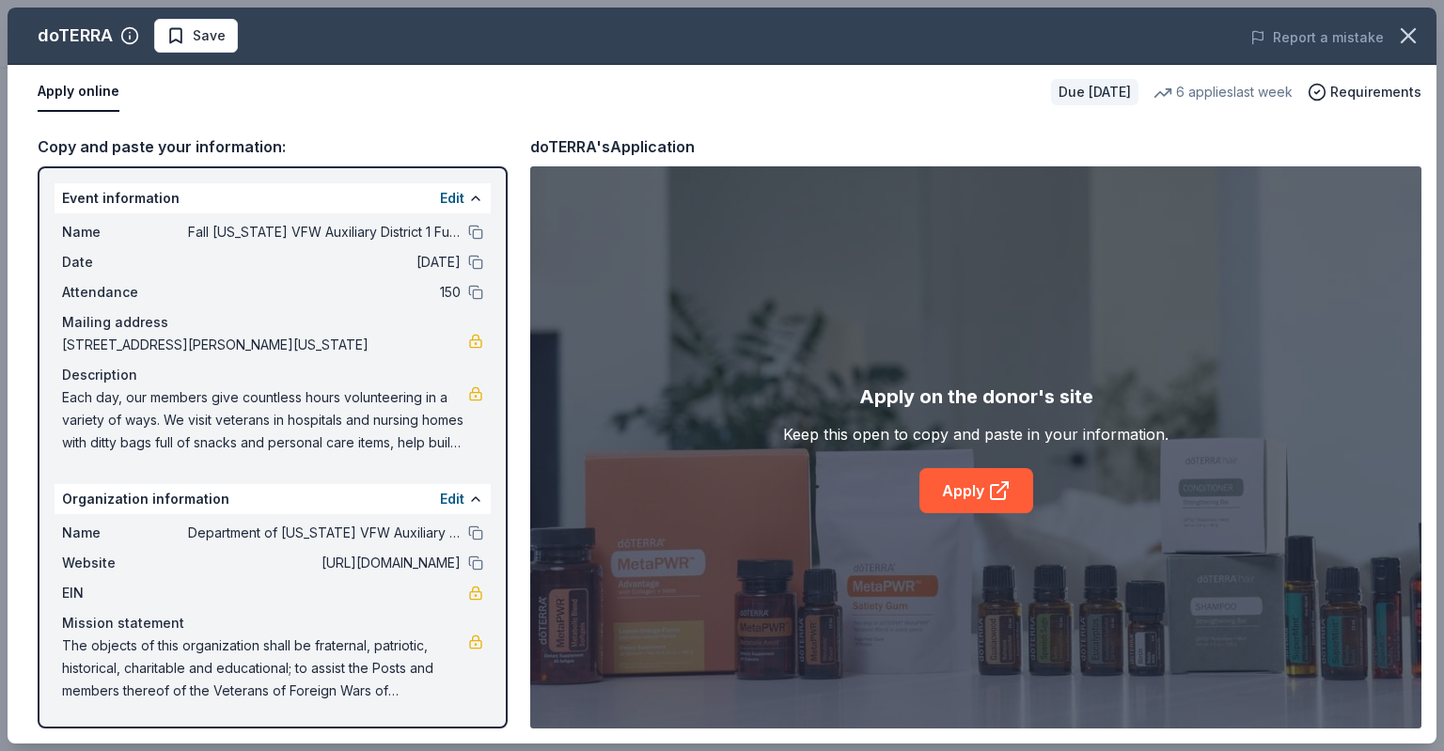
click at [211, 522] on span "Department of Ohio VFW Auxiliary - District 1" at bounding box center [324, 533] width 273 height 23
click at [470, 528] on button at bounding box center [475, 533] width 15 height 15
click at [478, 259] on button at bounding box center [475, 262] width 15 height 15
click at [477, 559] on button at bounding box center [475, 563] width 15 height 15
click at [980, 492] on link "Apply" at bounding box center [977, 490] width 114 height 45
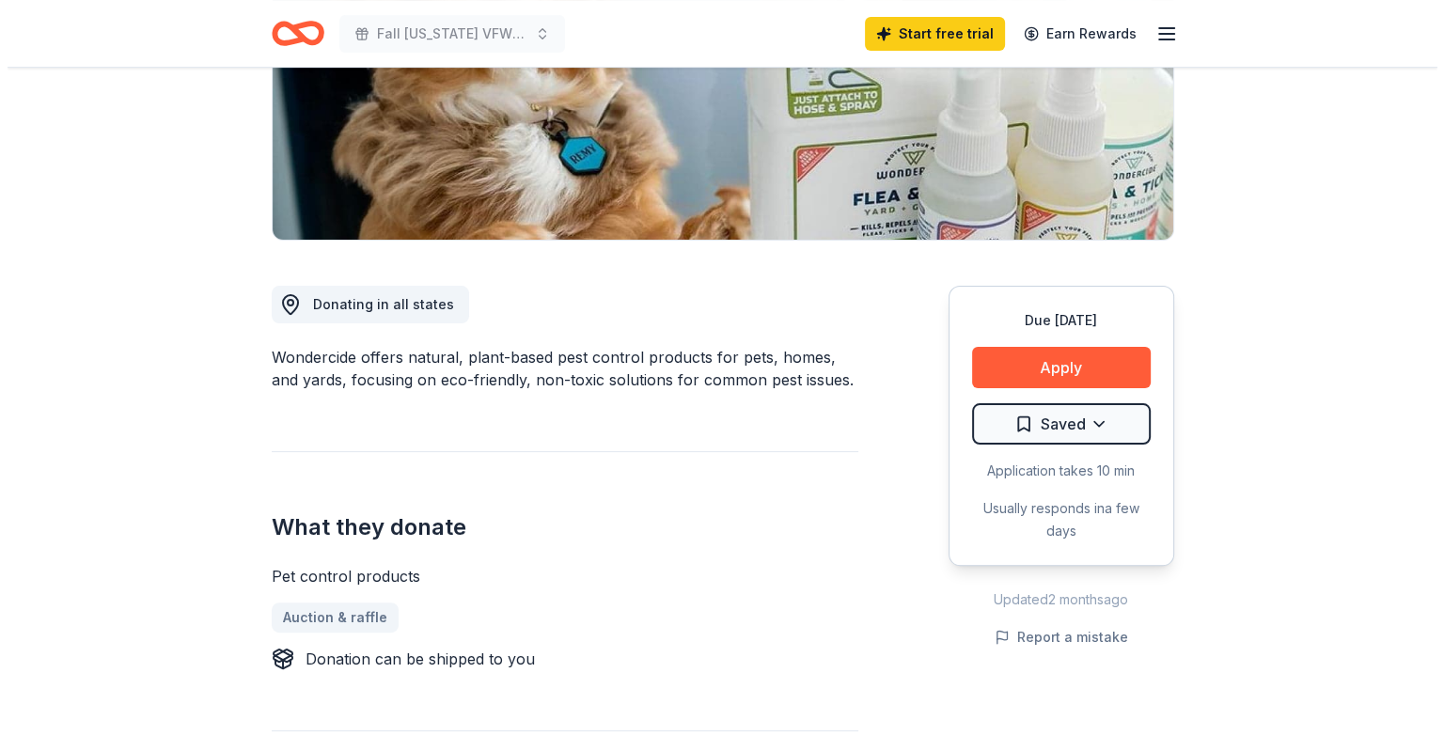
scroll to position [376, 0]
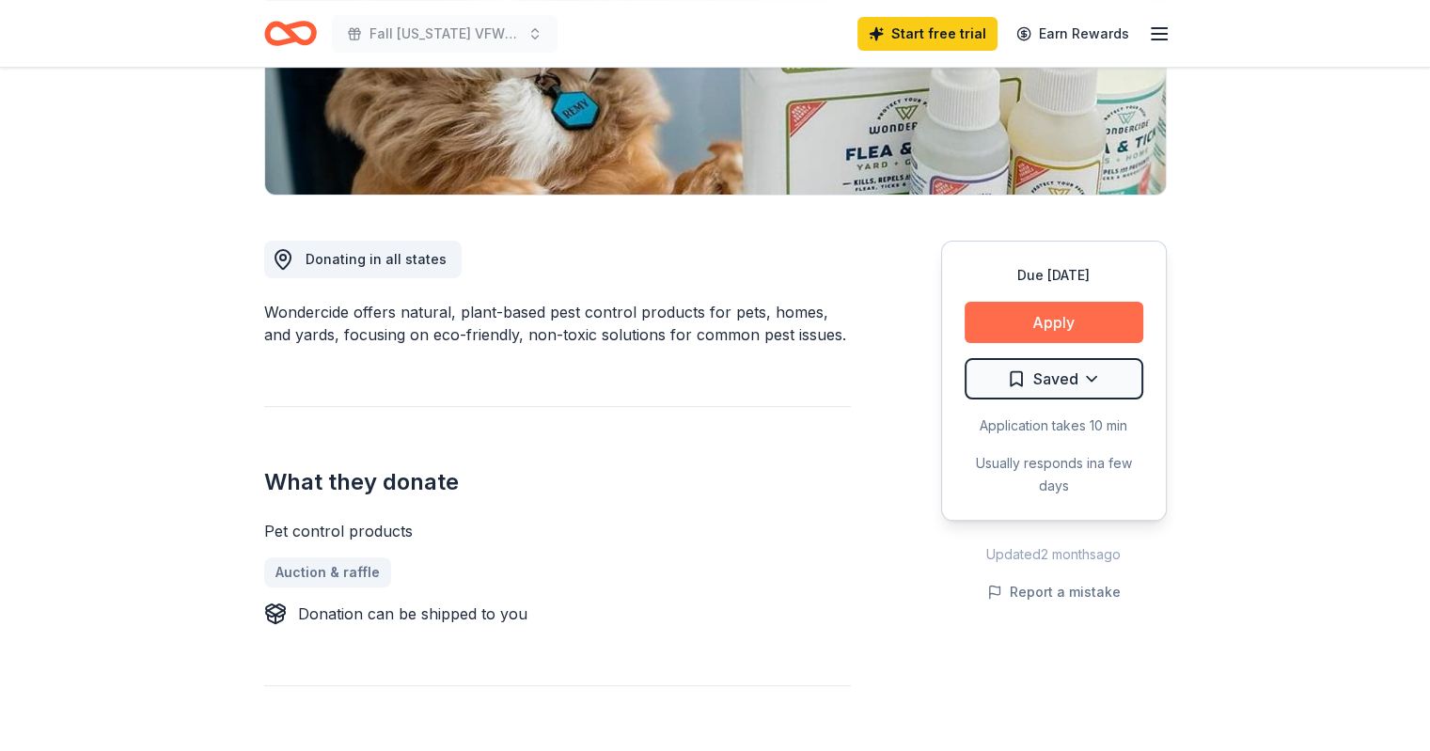
click at [1042, 322] on button "Apply" at bounding box center [1054, 322] width 179 height 41
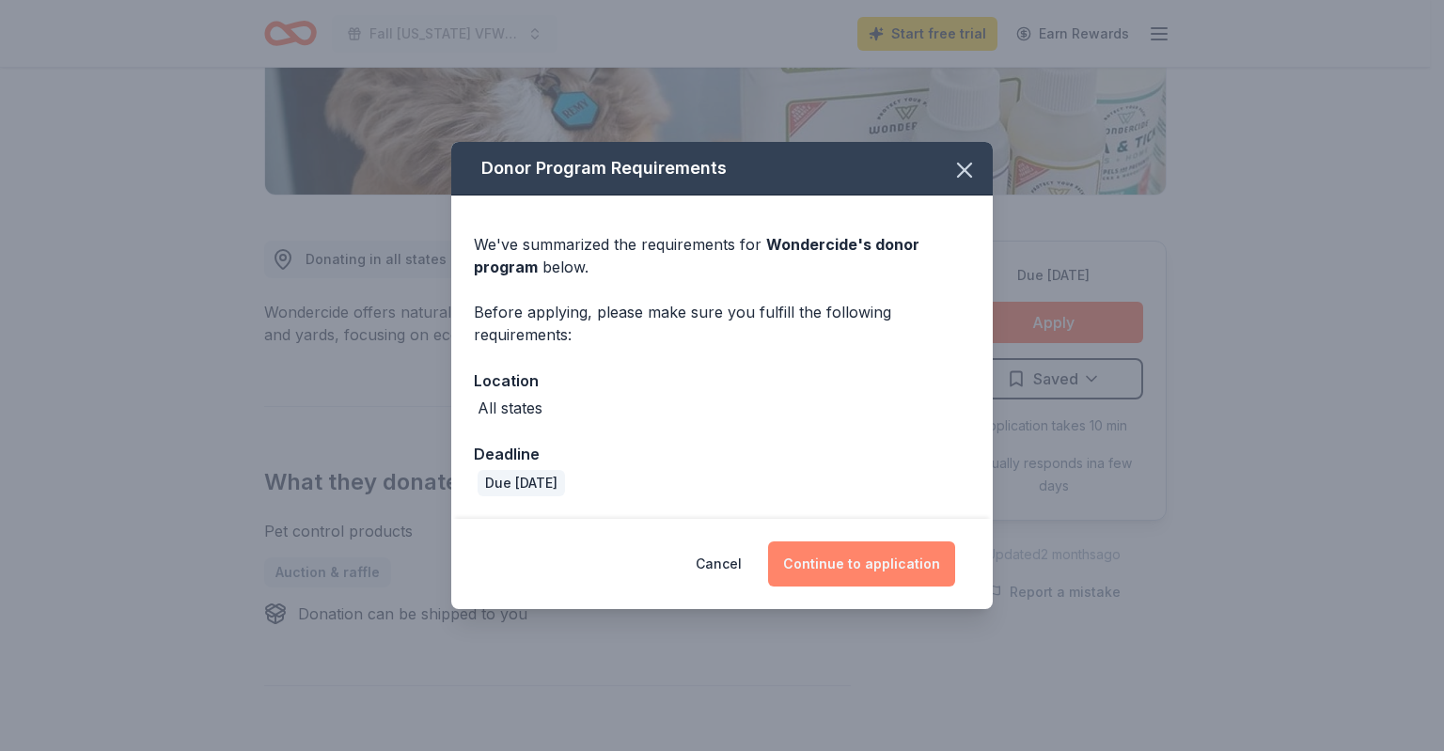
click at [843, 553] on button "Continue to application" at bounding box center [861, 564] width 187 height 45
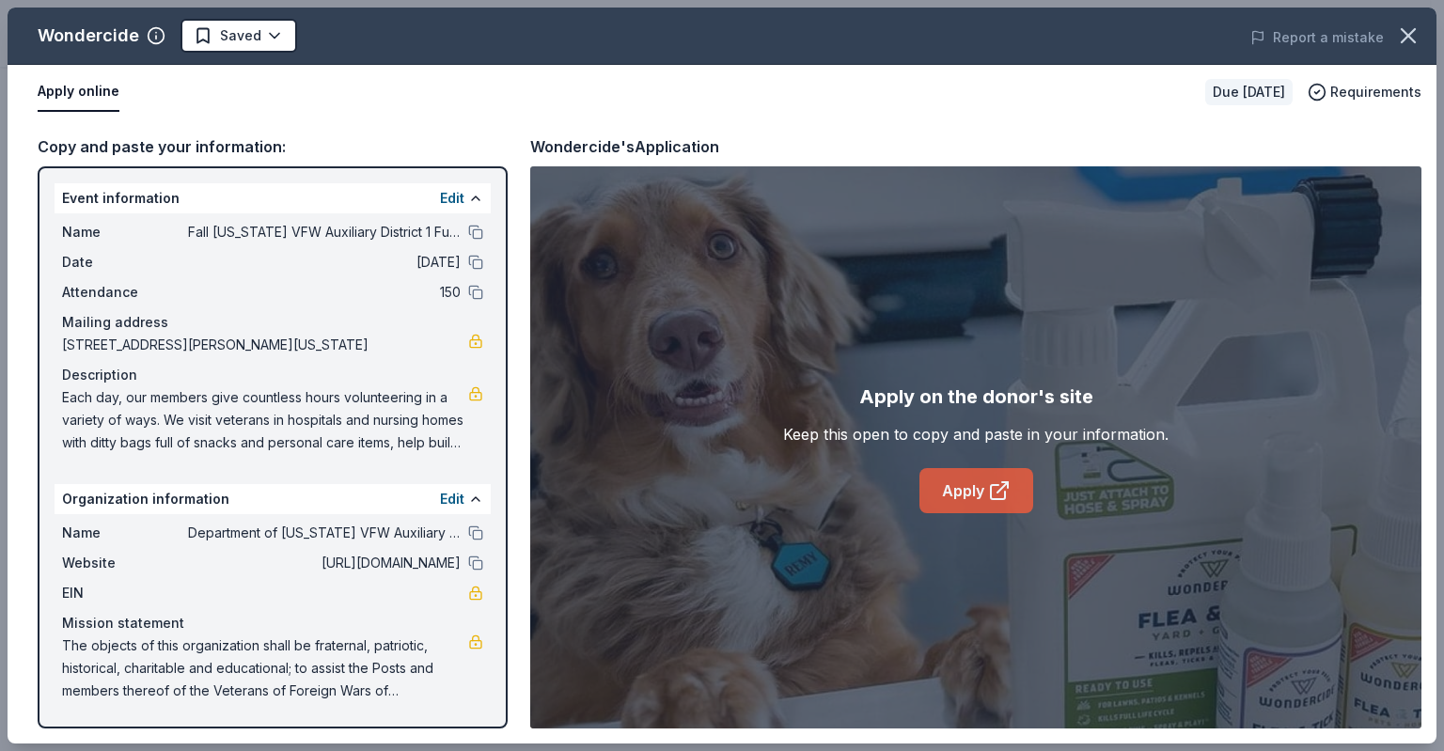
click at [966, 492] on link "Apply" at bounding box center [977, 490] width 114 height 45
click at [473, 532] on button at bounding box center [475, 533] width 15 height 15
click at [476, 561] on button at bounding box center [475, 563] width 15 height 15
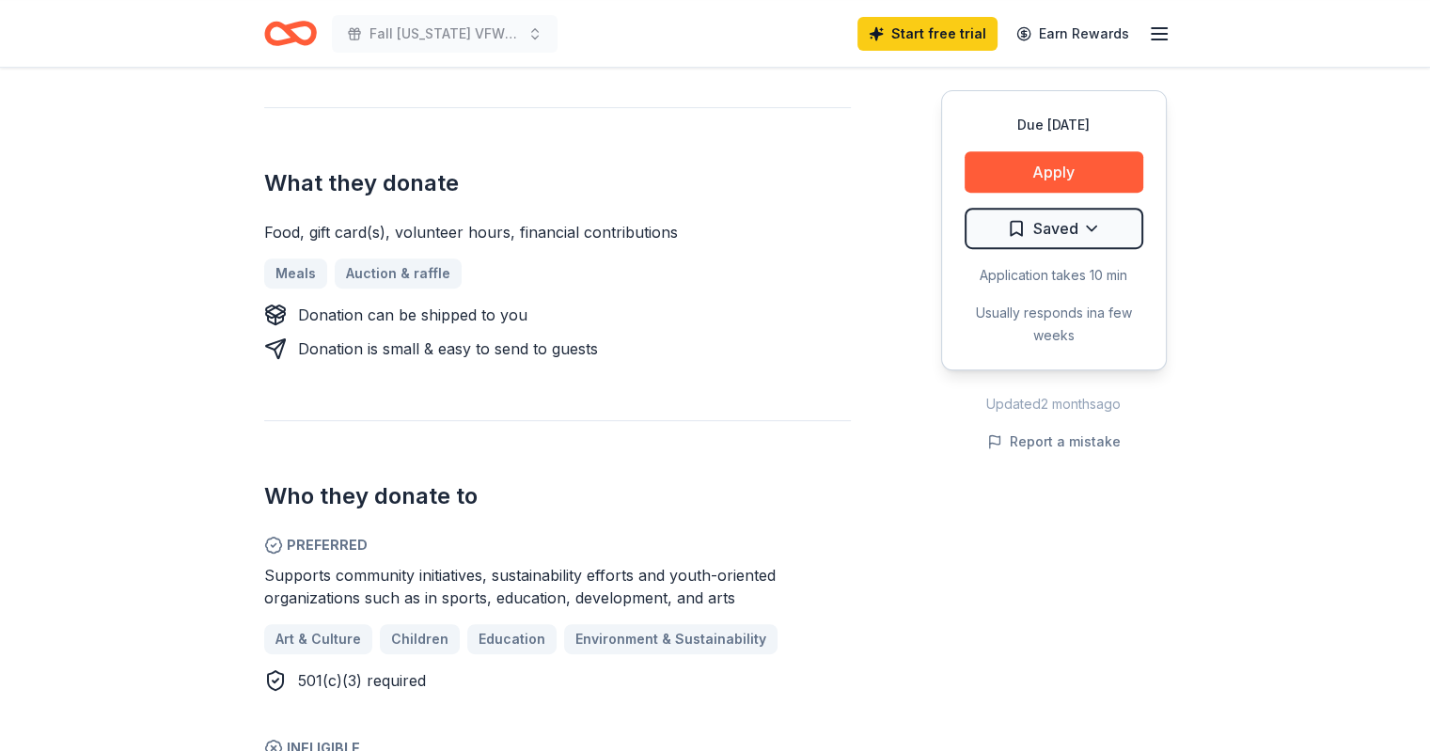
scroll to position [752, 0]
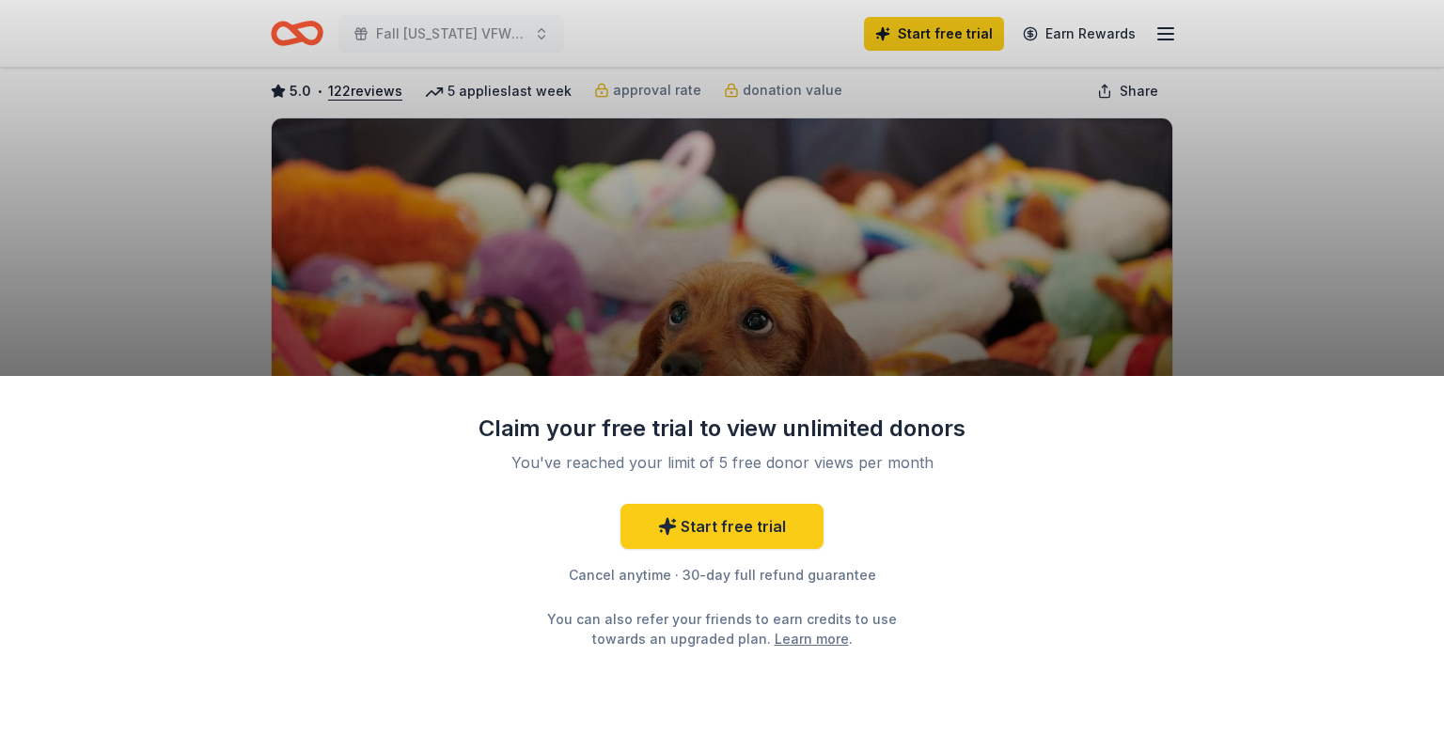
scroll to position [94, 0]
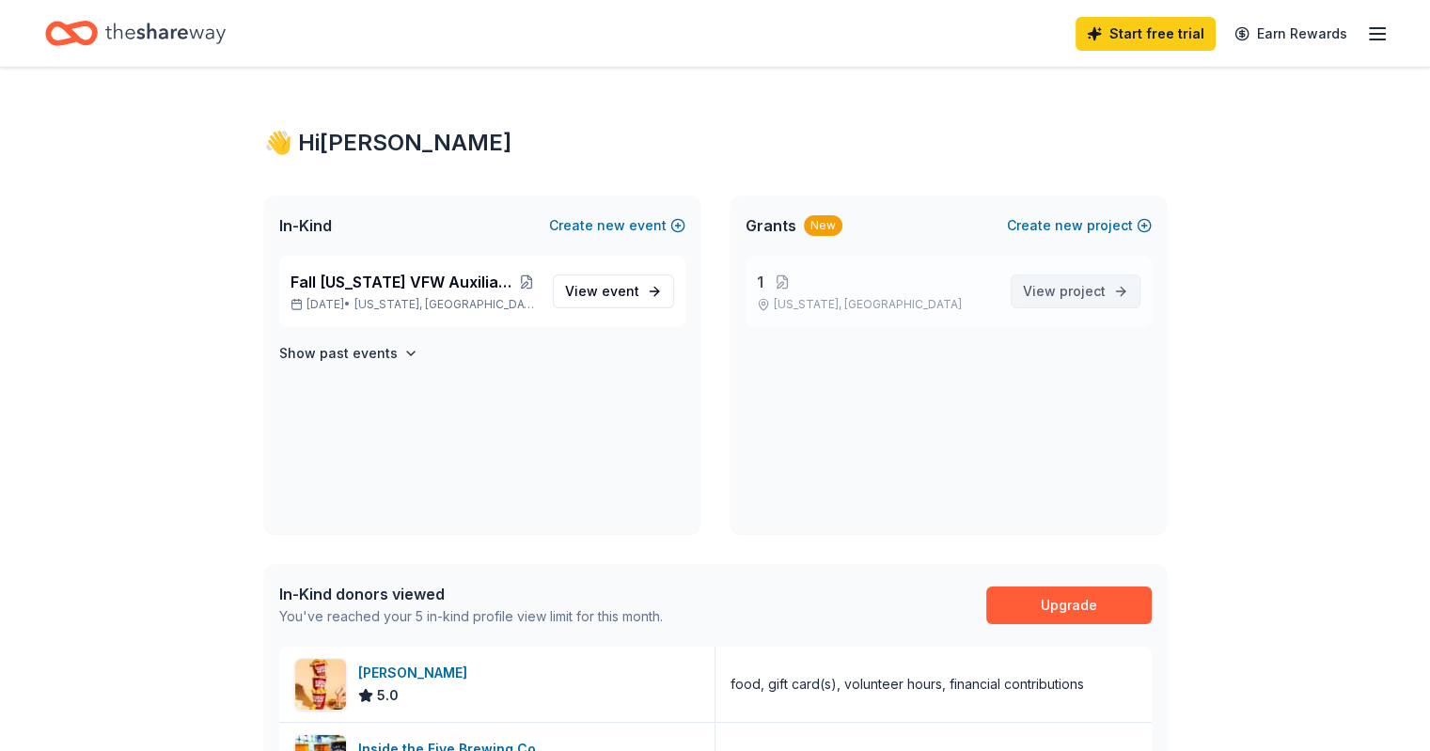
click at [1071, 292] on span "project" at bounding box center [1083, 291] width 46 height 16
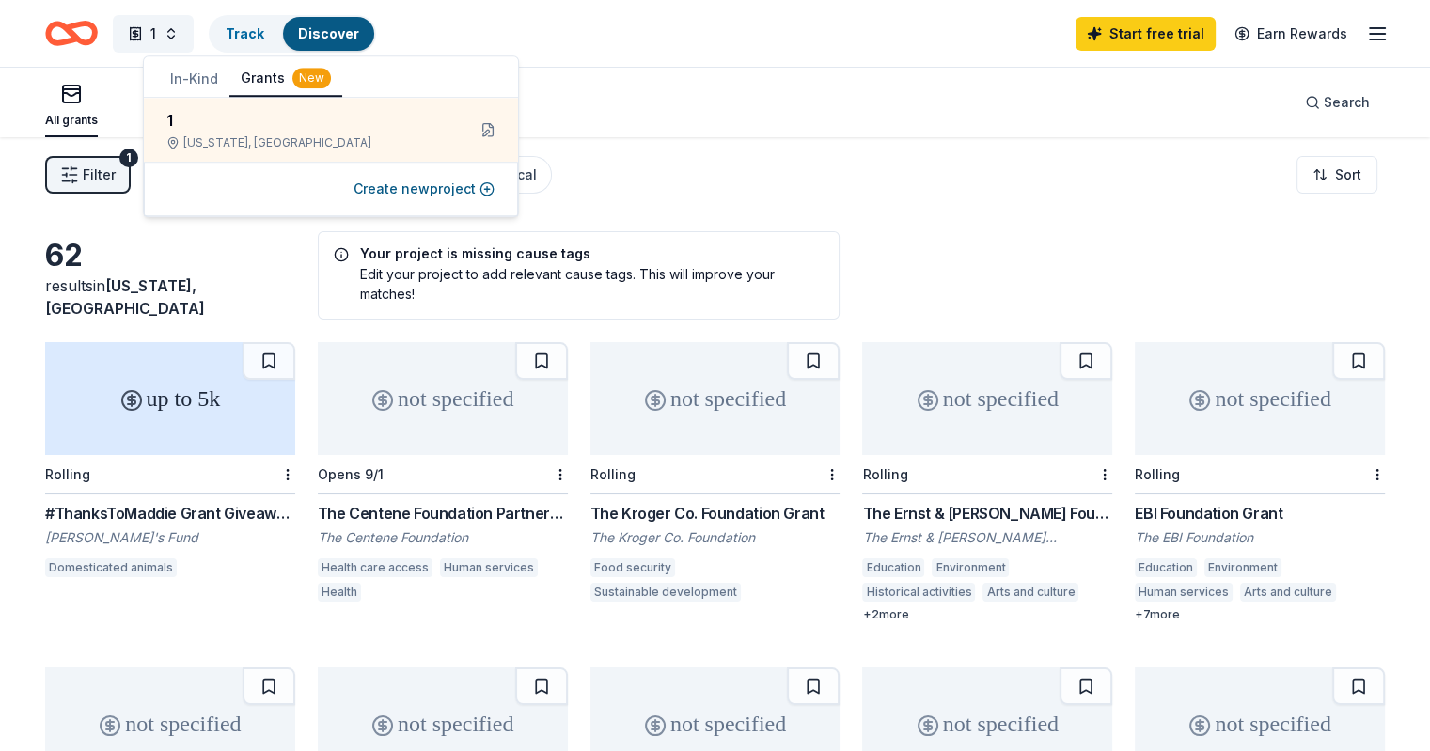
click at [591, 123] on div "All grants ≤ $5k $5k to $20k > $20k Unspecified Search" at bounding box center [715, 103] width 1340 height 70
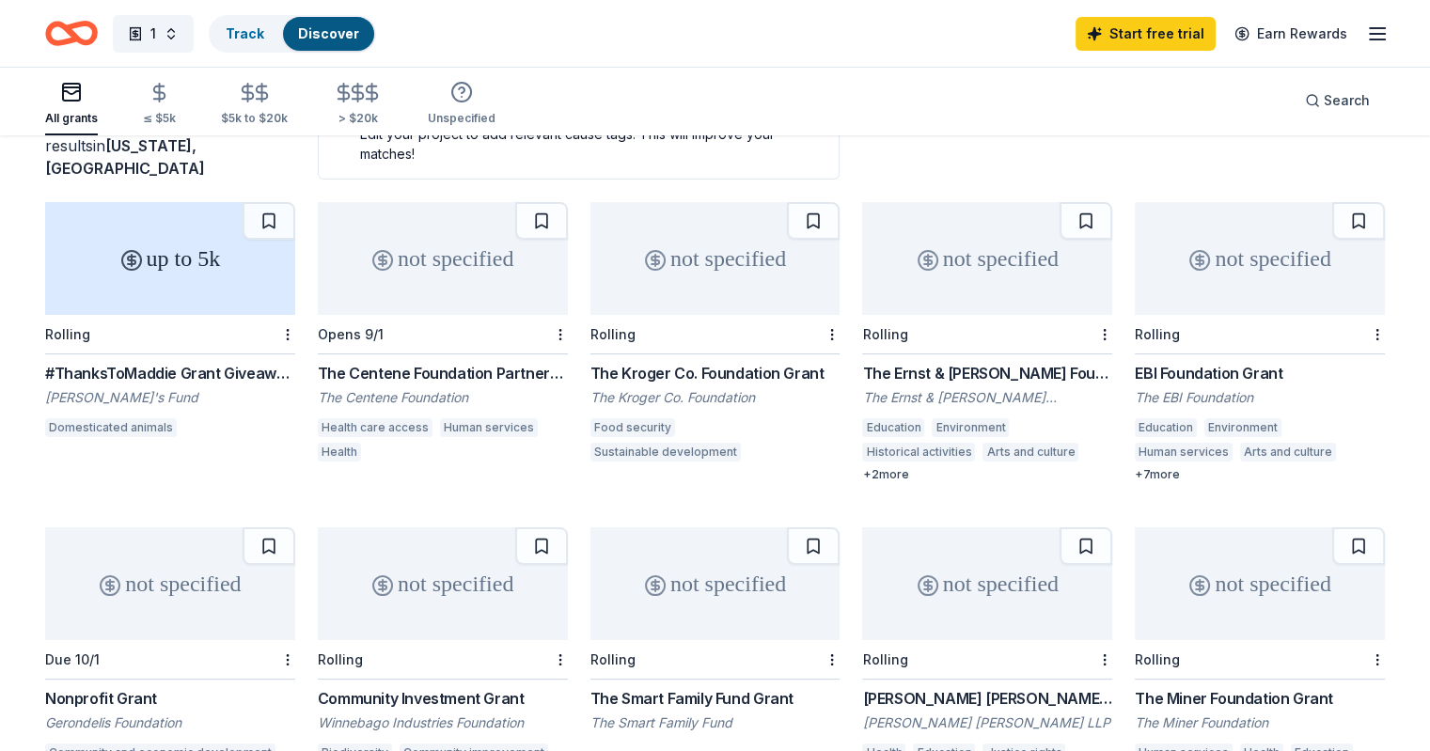
scroll to position [156, 0]
